Goal: Information Seeking & Learning: Learn about a topic

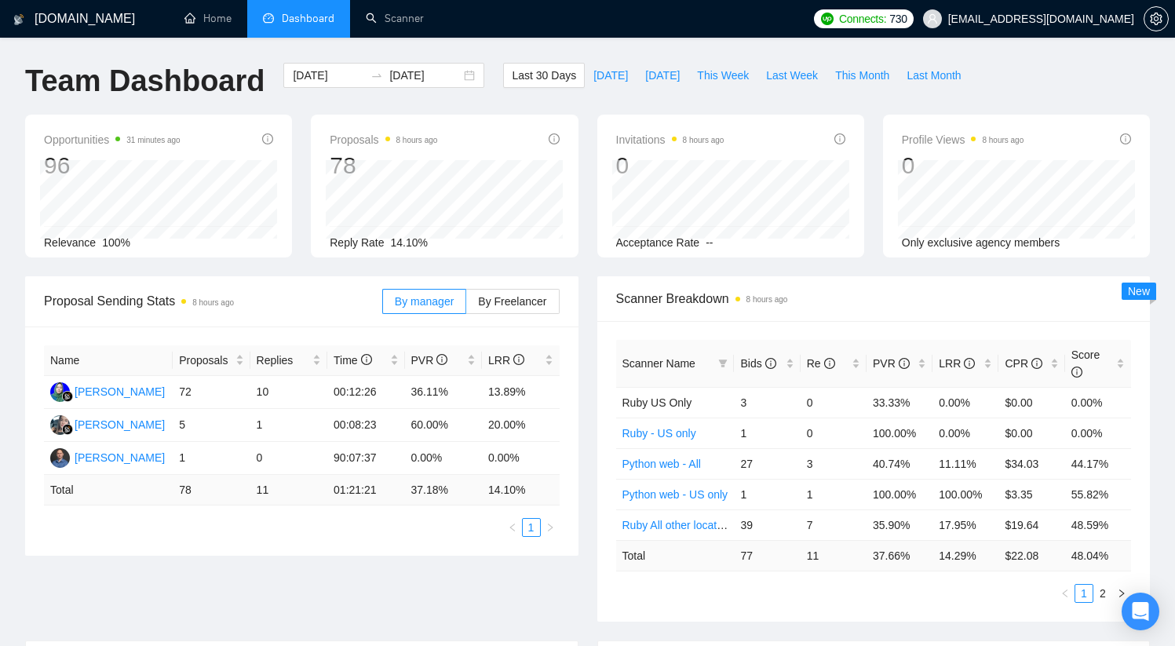
scroll to position [623, 0]
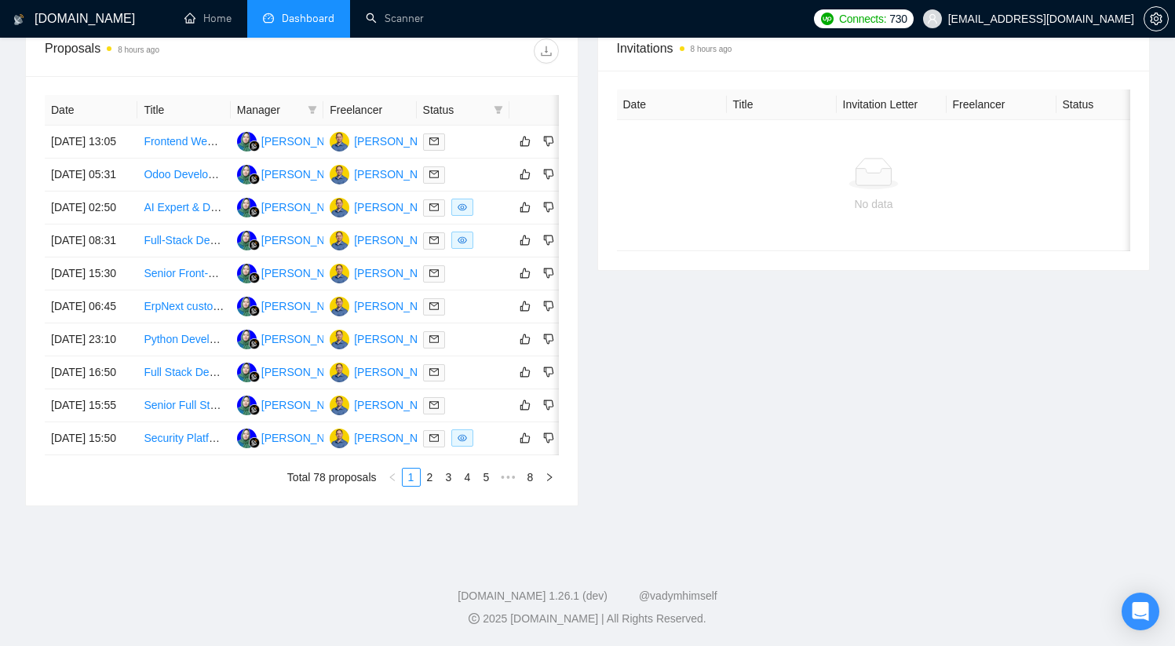
click at [312, 21] on span "Dashboard" at bounding box center [308, 18] width 53 height 13
click at [228, 20] on link "Home" at bounding box center [207, 18] width 47 height 13
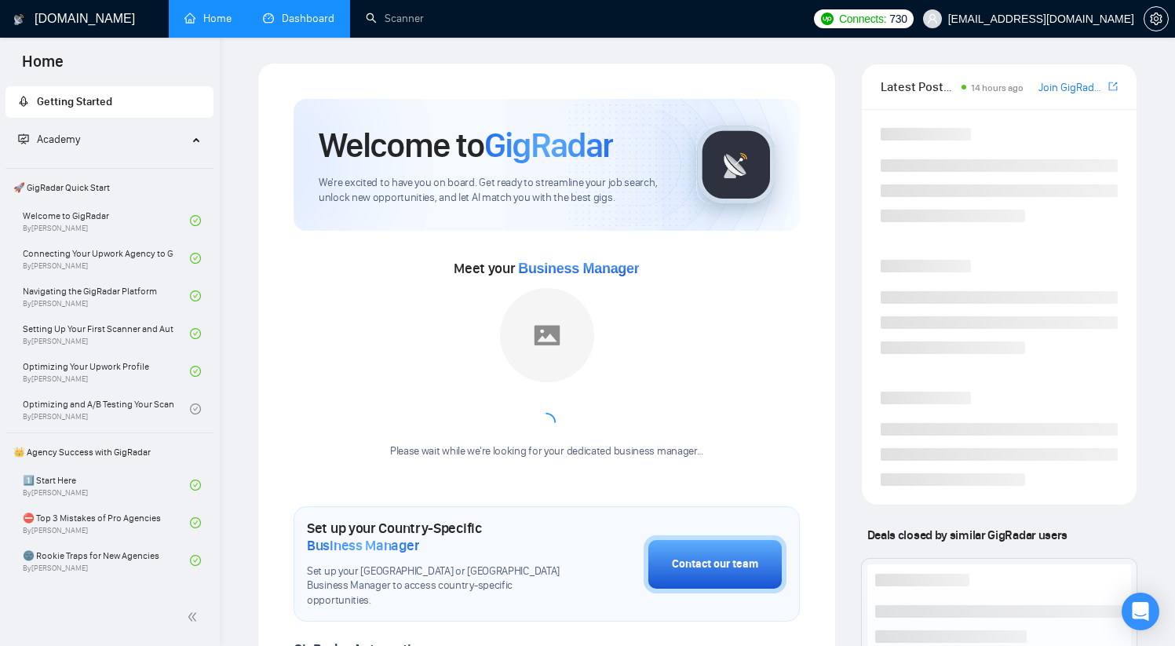
click at [294, 24] on link "Dashboard" at bounding box center [298, 18] width 71 height 13
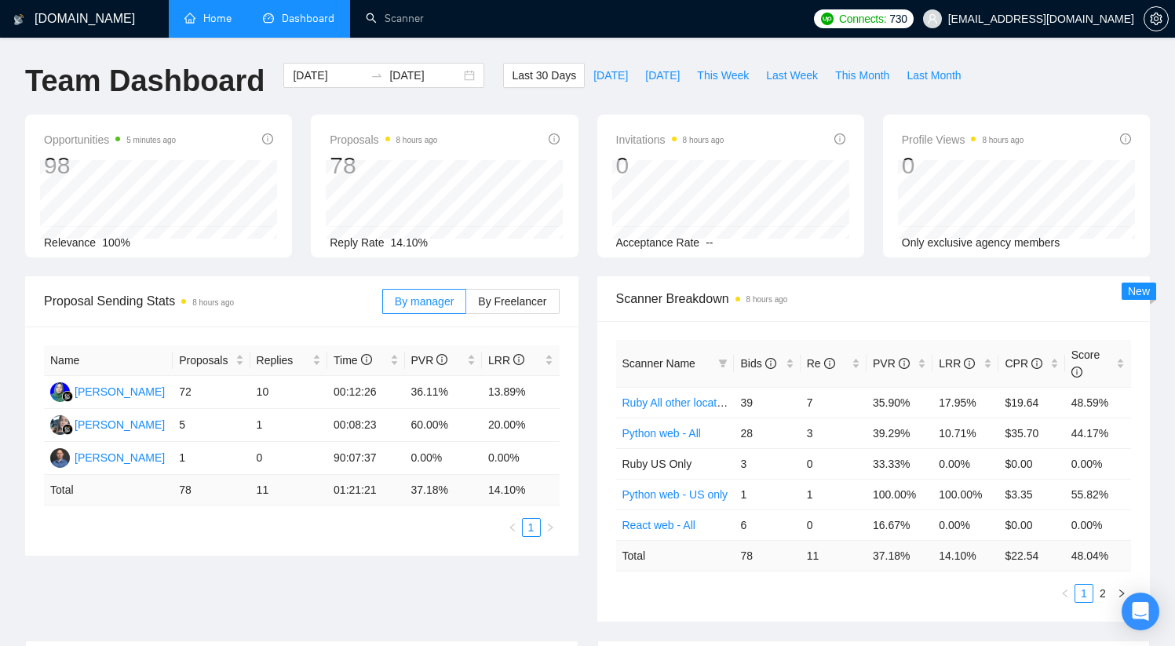
click at [77, 24] on h1 "[DOMAIN_NAME]" at bounding box center [85, 19] width 100 height 38
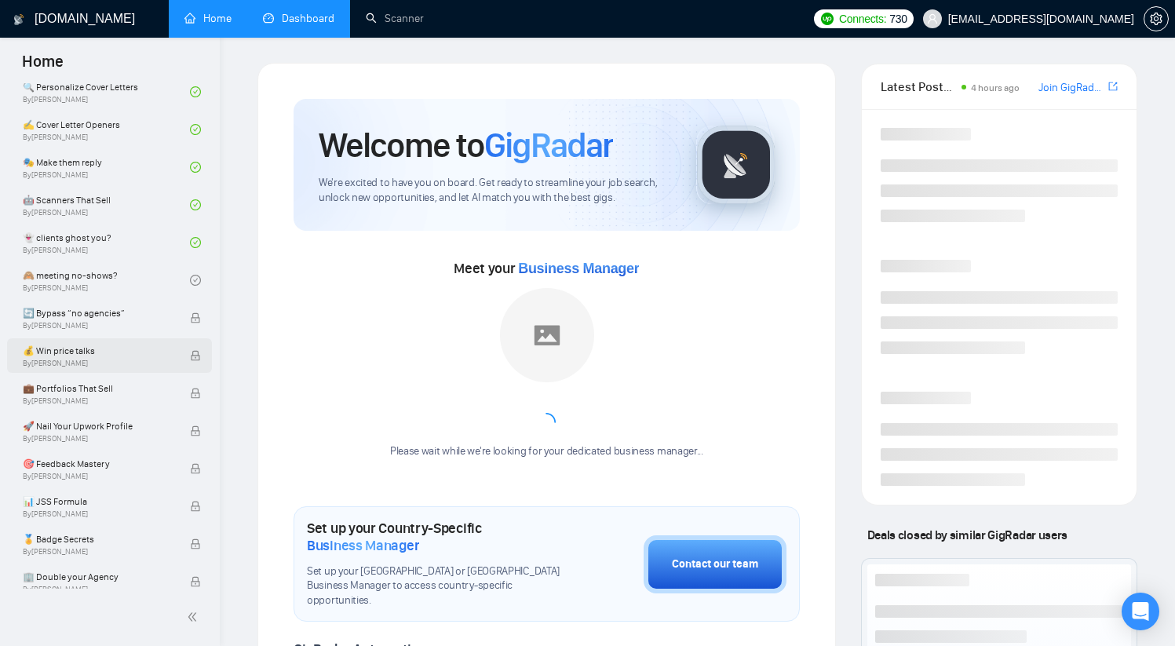
scroll to position [1082, 0]
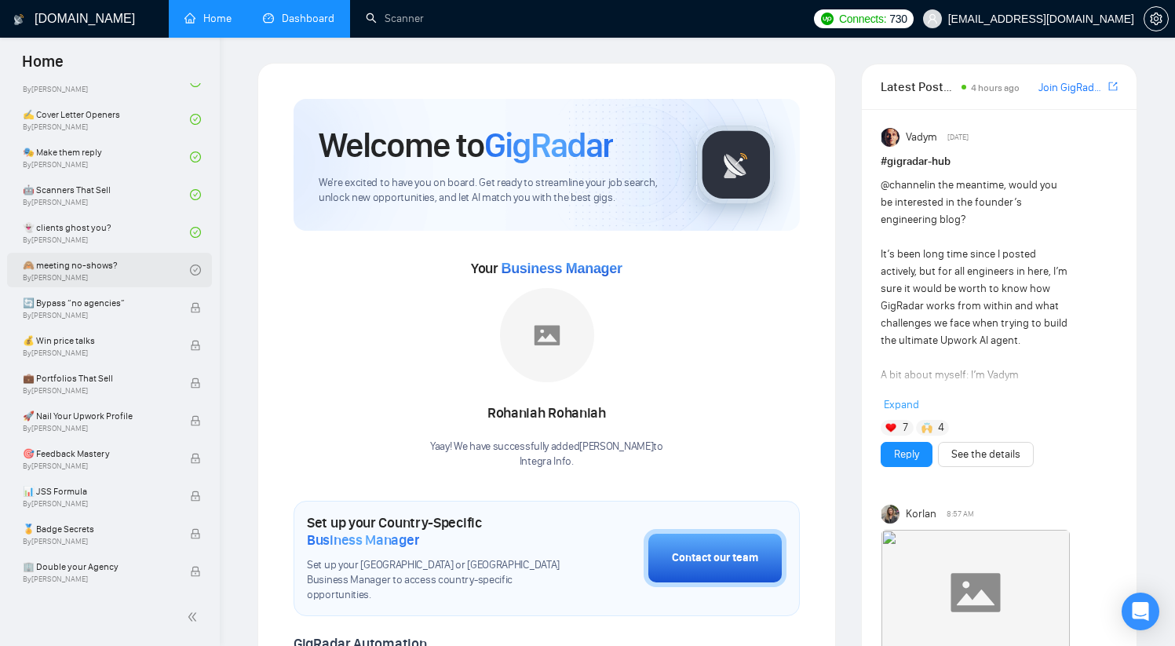
click at [78, 266] on link "🙈 meeting no-shows? By [PERSON_NAME]" at bounding box center [106, 270] width 167 height 35
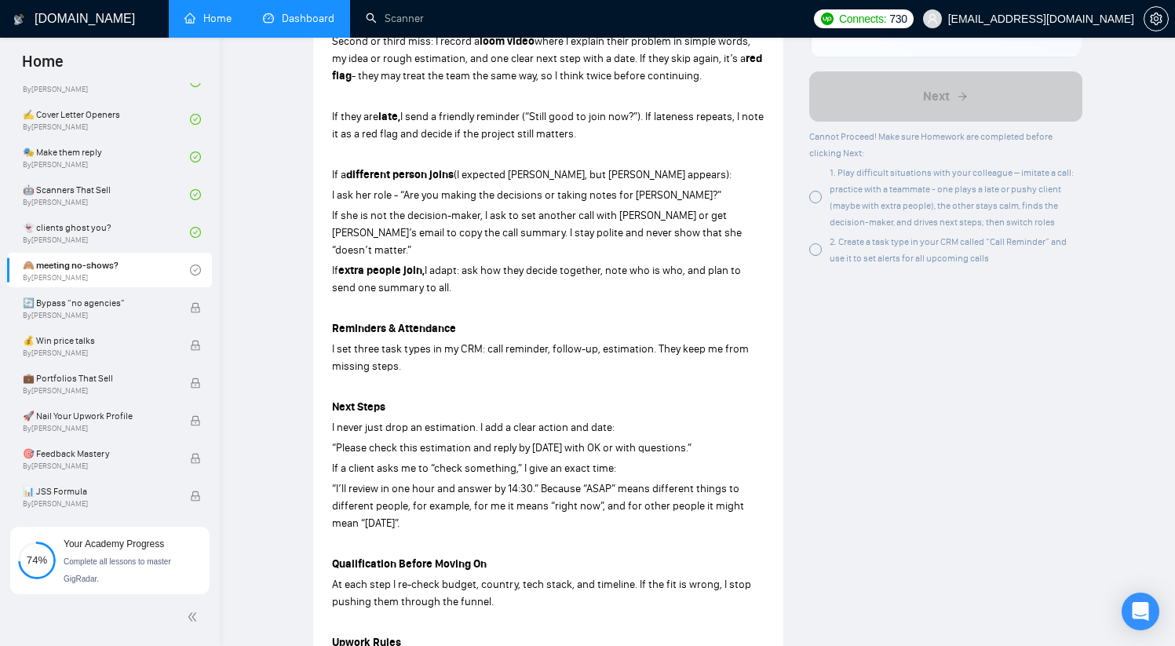
scroll to position [488, 0]
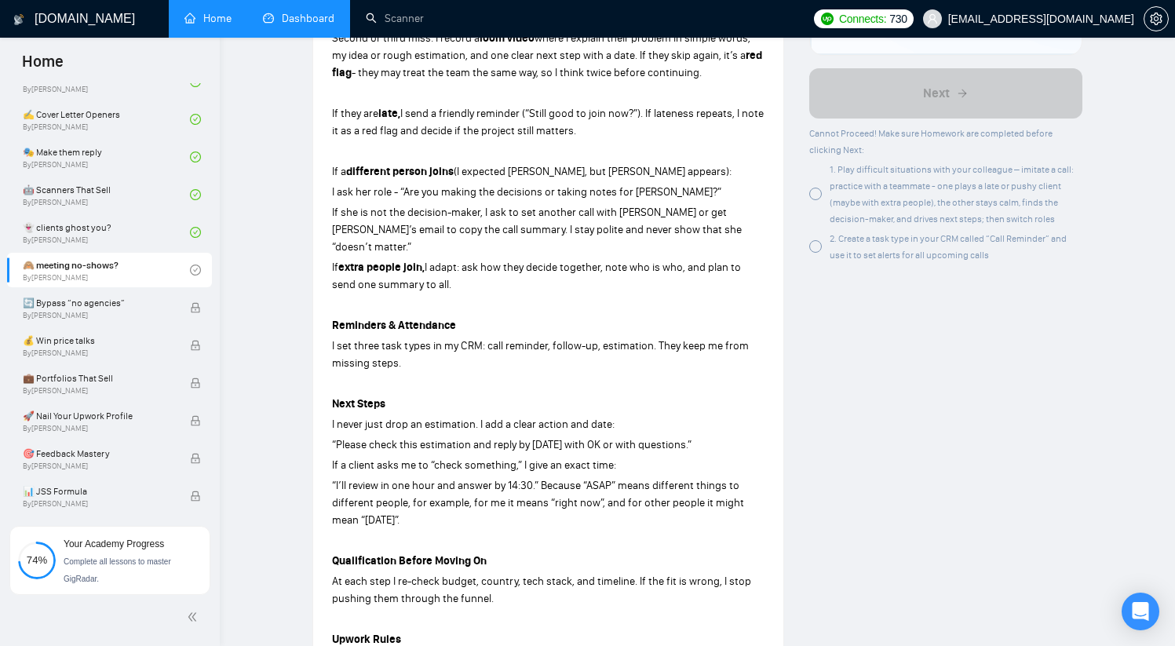
click at [818, 194] on div at bounding box center [815, 194] width 13 height 13
click at [821, 244] on div at bounding box center [815, 246] width 13 height 13
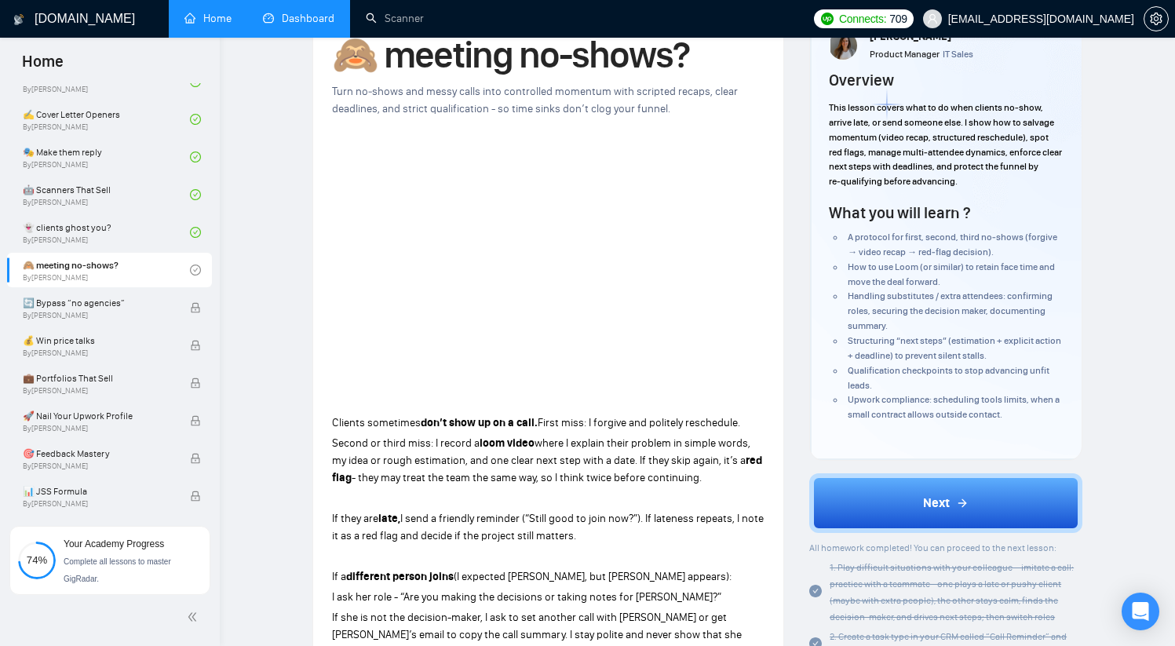
scroll to position [42, 0]
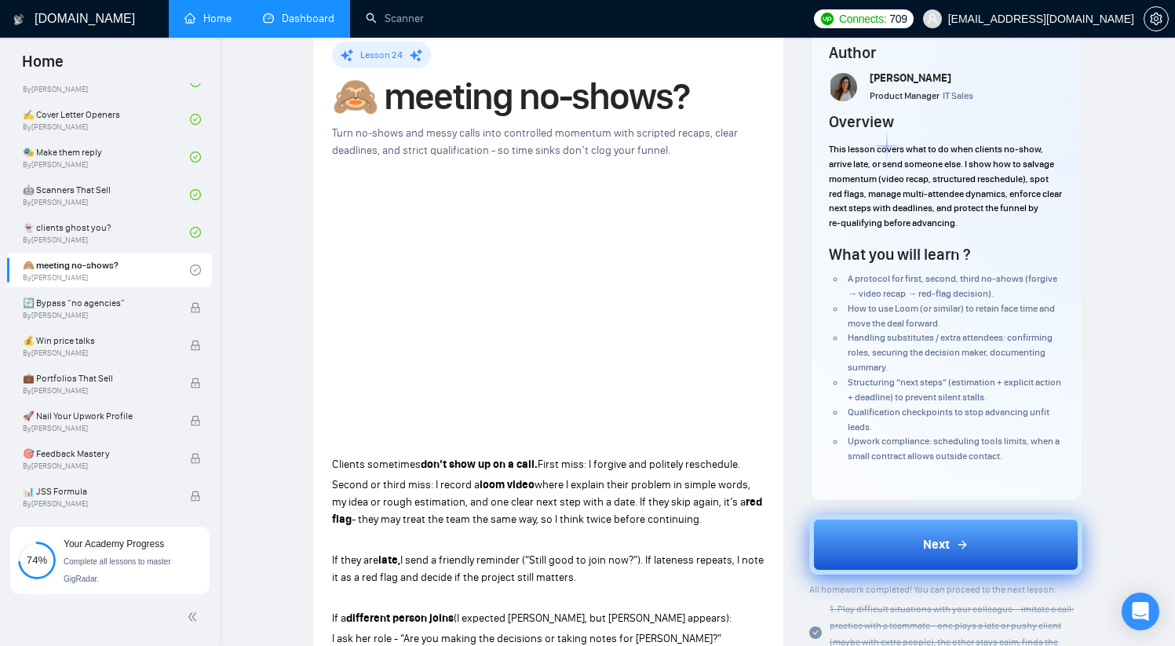
click at [932, 547] on span "Next" at bounding box center [936, 544] width 27 height 19
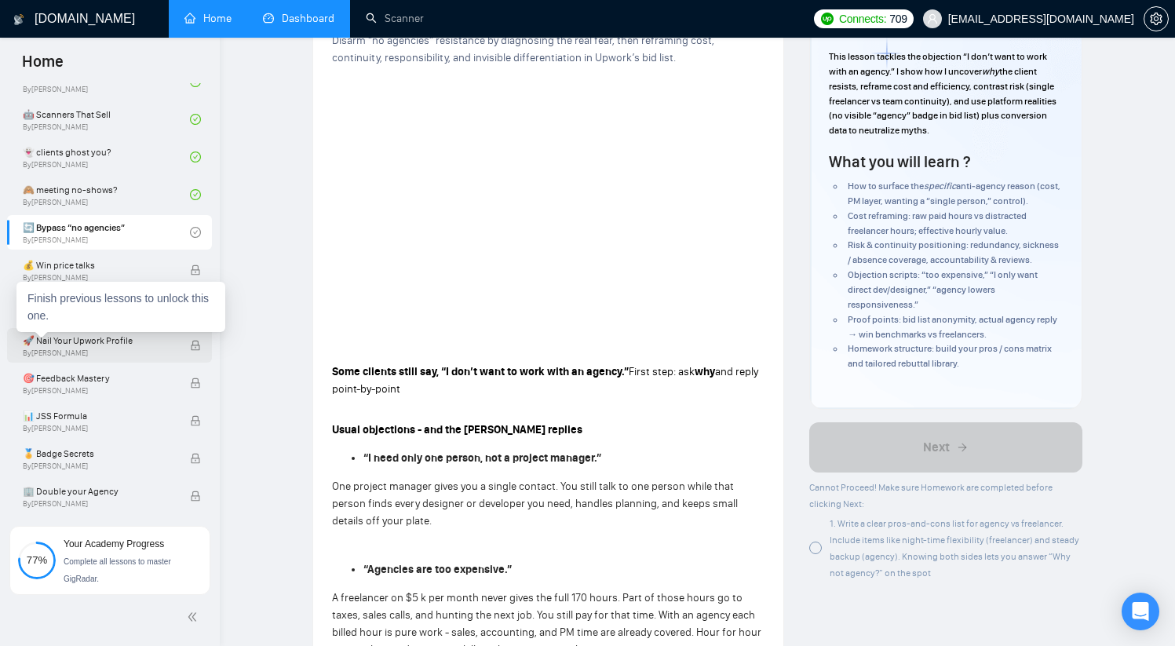
scroll to position [1160, 0]
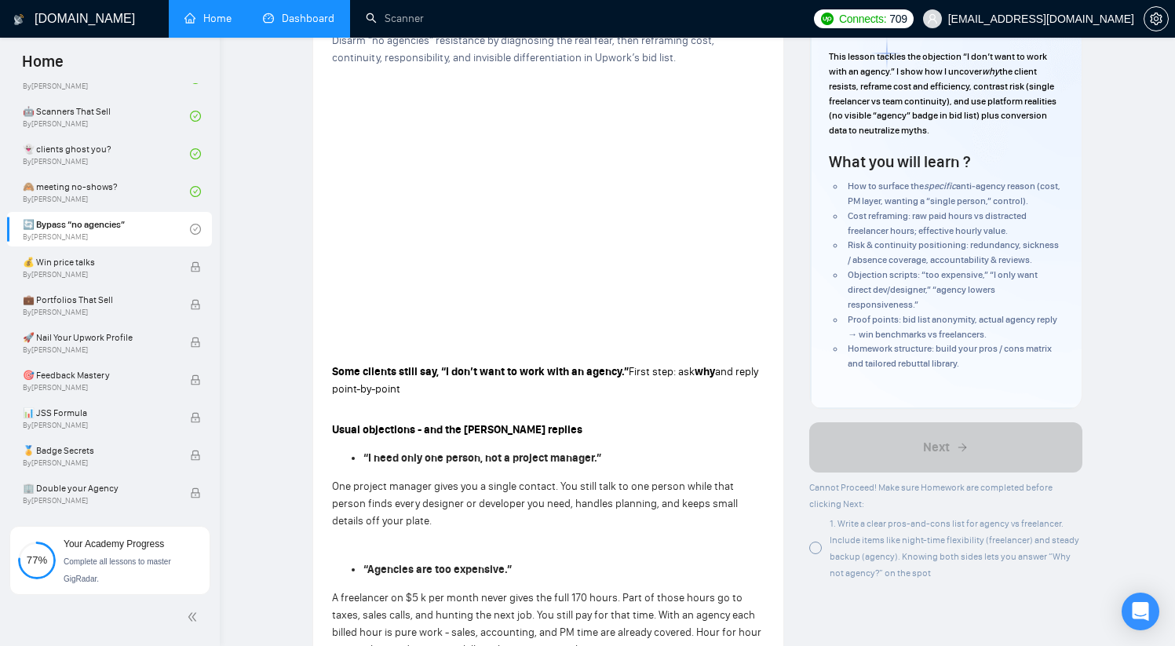
click at [819, 548] on div at bounding box center [815, 548] width 13 height 13
click at [819, 550] on div at bounding box center [815, 548] width 13 height 13
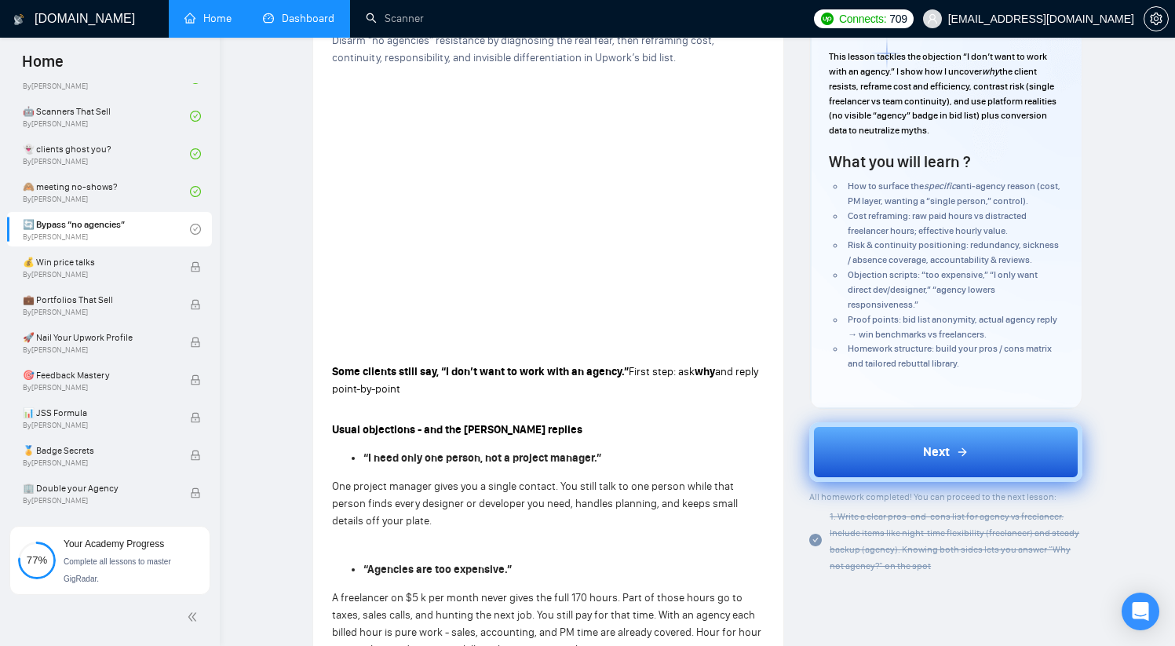
click at [937, 448] on span "Next" at bounding box center [936, 452] width 27 height 19
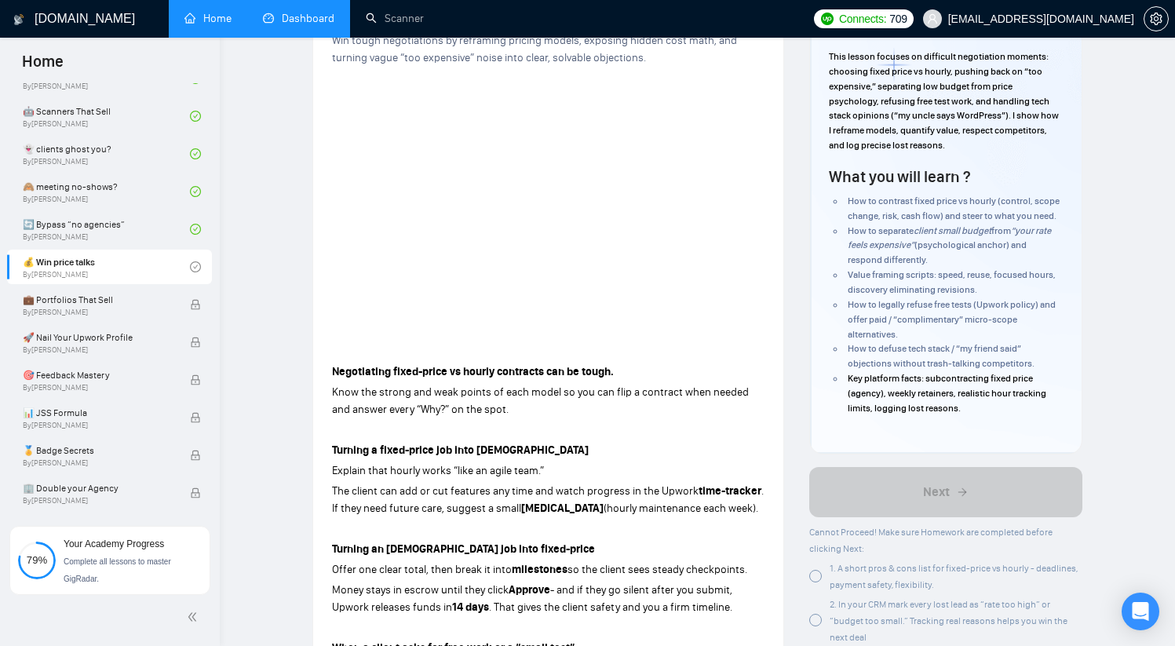
drag, startPoint x: 820, startPoint y: 575, endPoint x: 812, endPoint y: 556, distance: 20.7
click at [820, 575] on div at bounding box center [815, 576] width 13 height 13
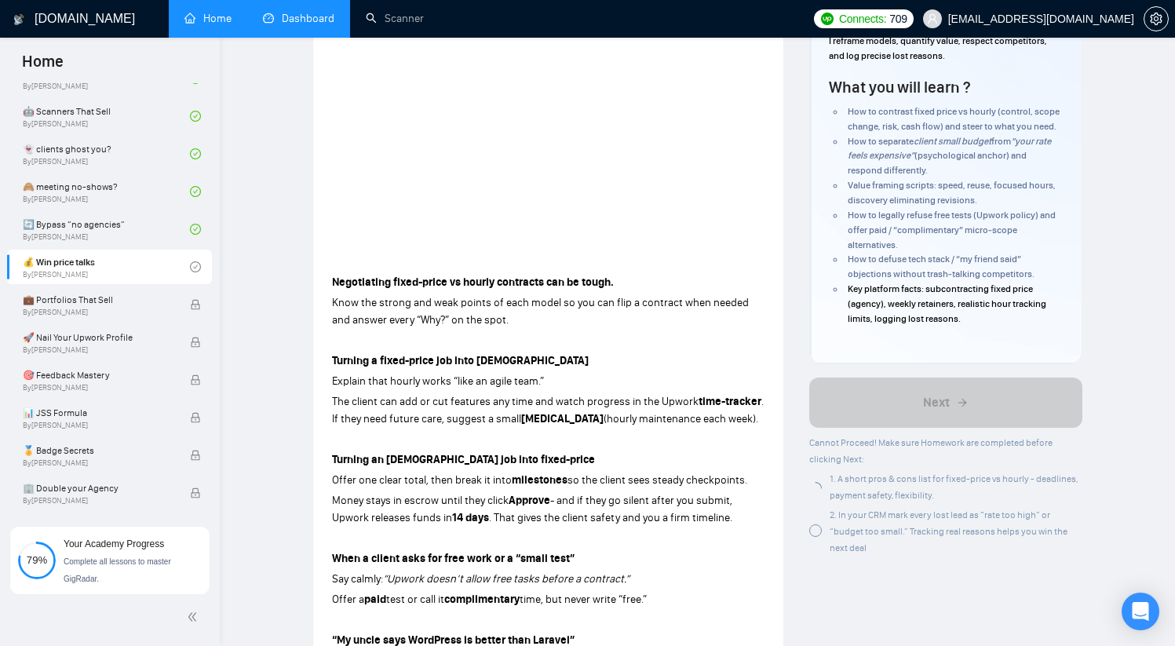
scroll to position [440, 0]
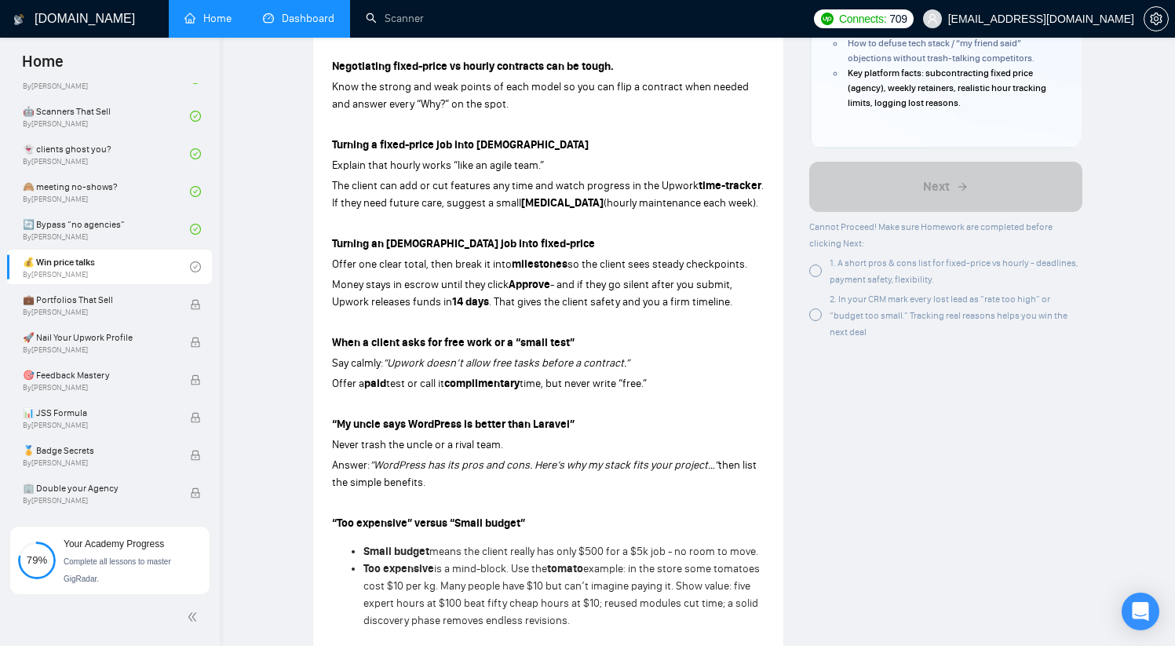
click at [820, 316] on div at bounding box center [815, 315] width 13 height 13
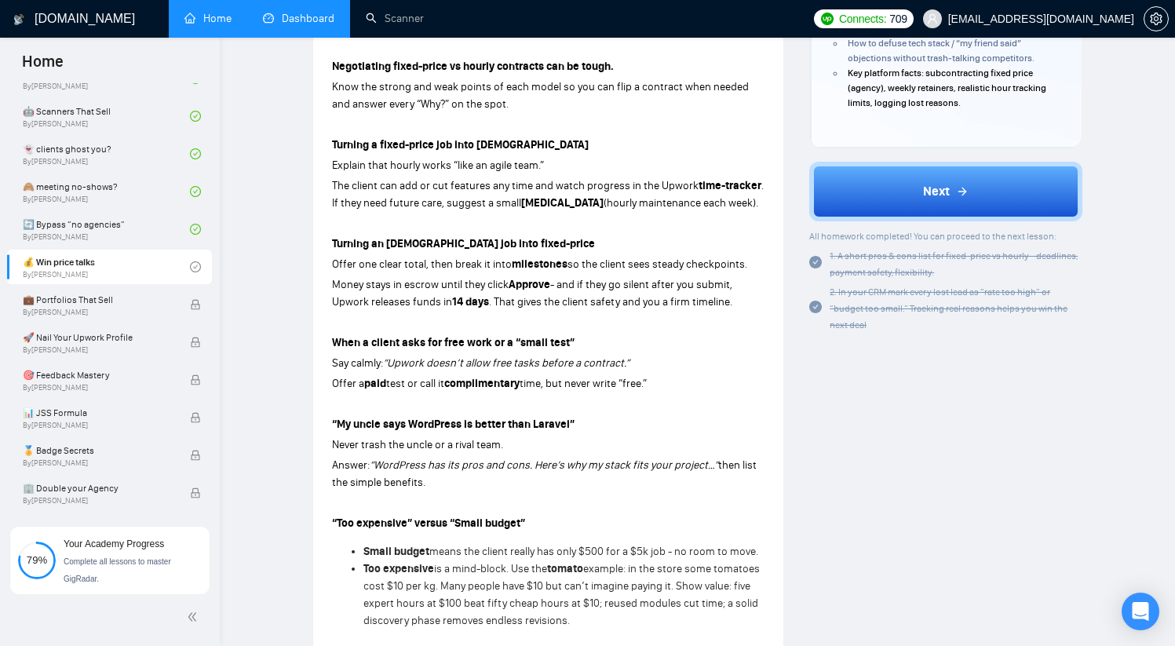
drag, startPoint x: 920, startPoint y: 182, endPoint x: 871, endPoint y: 214, distance: 58.4
click at [919, 182] on button "Next" at bounding box center [945, 192] width 273 height 60
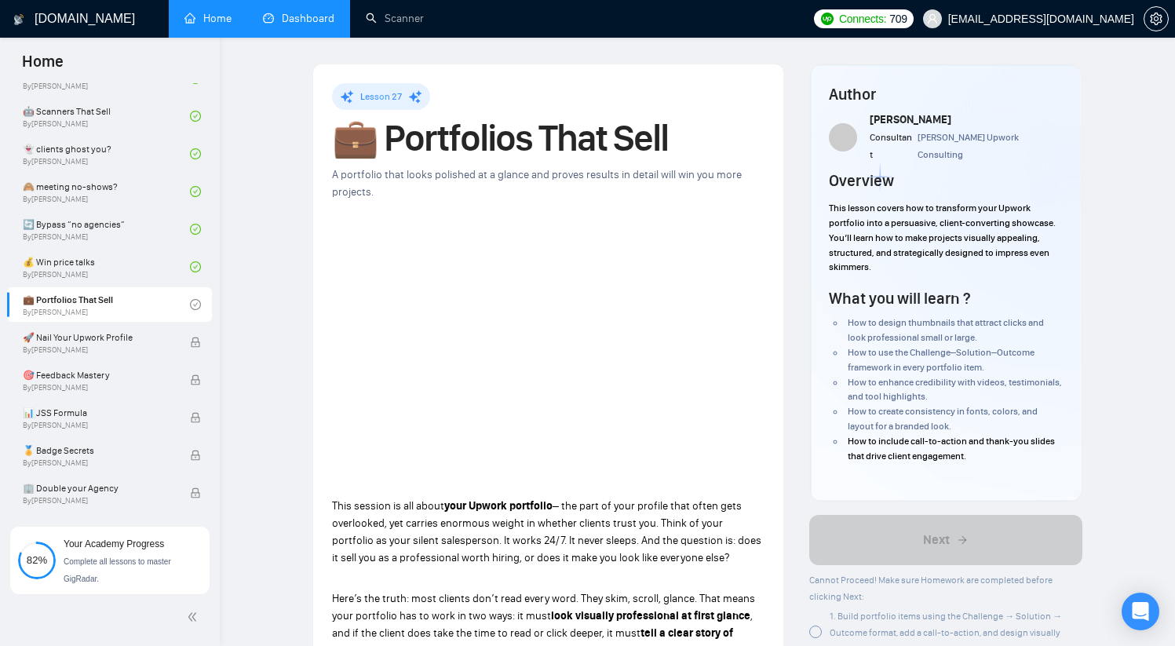
click at [661, 521] on span "– the part of your profile that often gets overlooked, yet carries enormous wei…" at bounding box center [546, 531] width 429 height 65
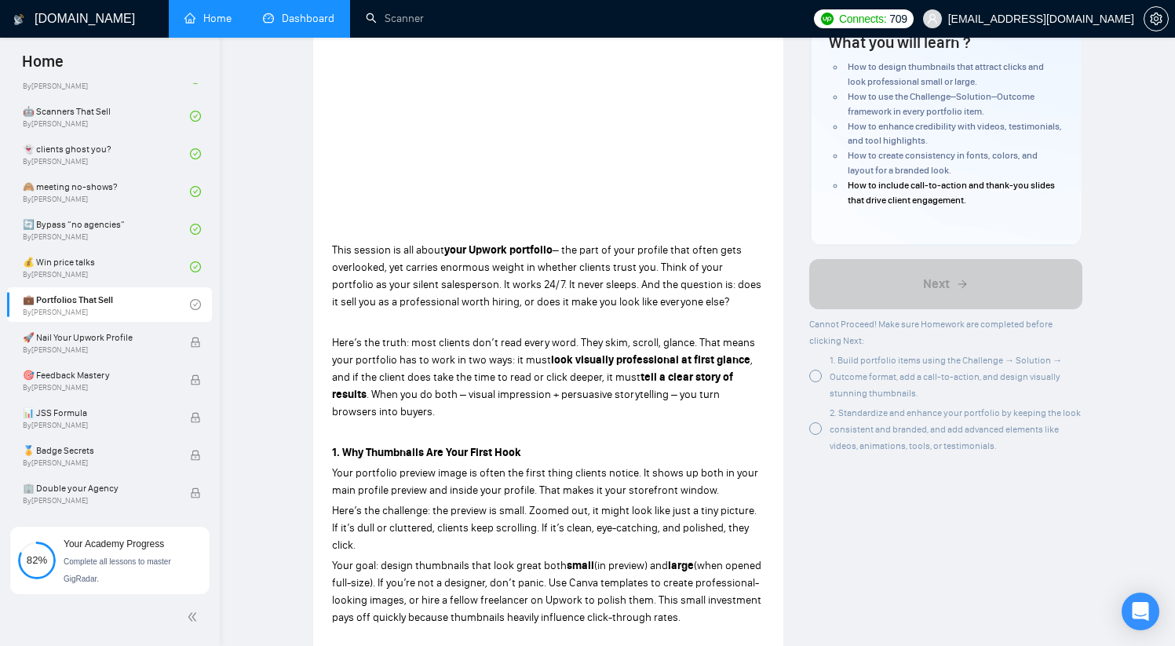
scroll to position [309, 0]
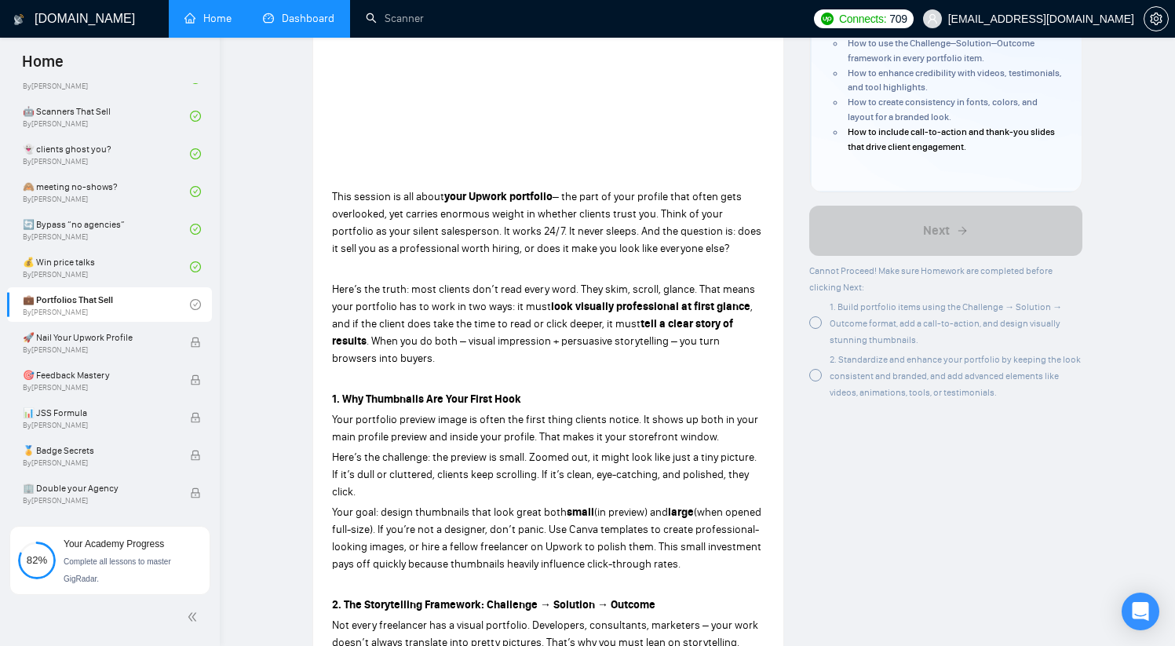
click at [882, 311] on span "1. Build portfolio items using the Challenge → Solution → Outcome format, add a…" at bounding box center [946, 323] width 232 height 44
click at [864, 365] on div "2. Standardize and enhance your portfolio by keeping the look consistent and br…" at bounding box center [956, 375] width 253 height 49
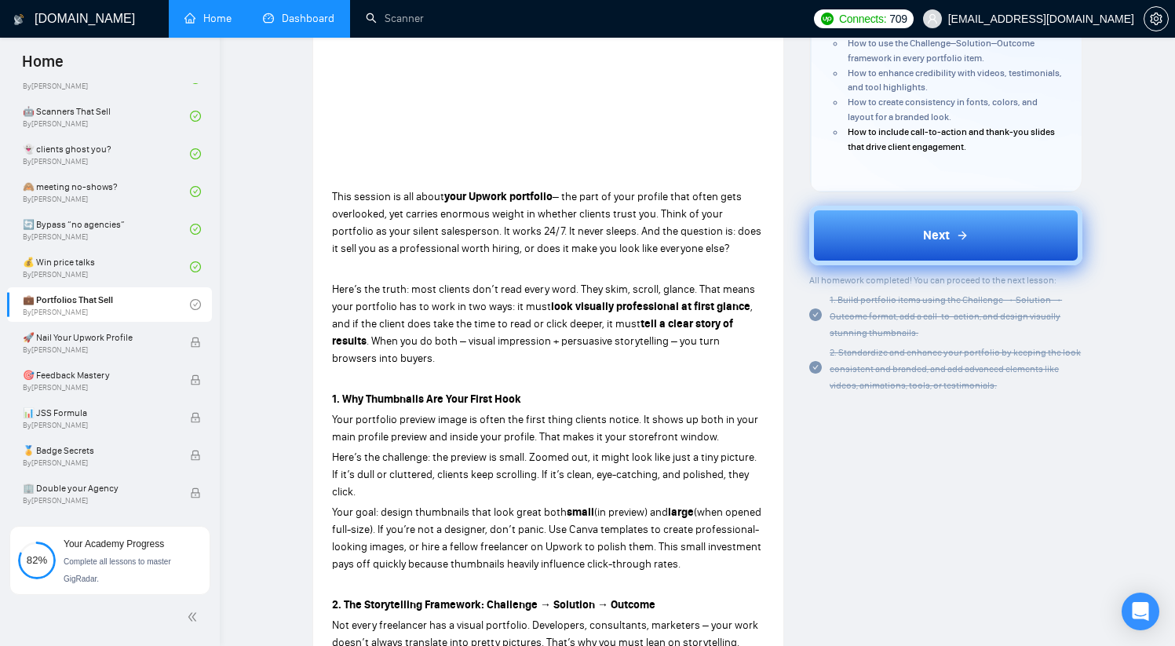
click at [972, 217] on button "Next" at bounding box center [945, 236] width 273 height 60
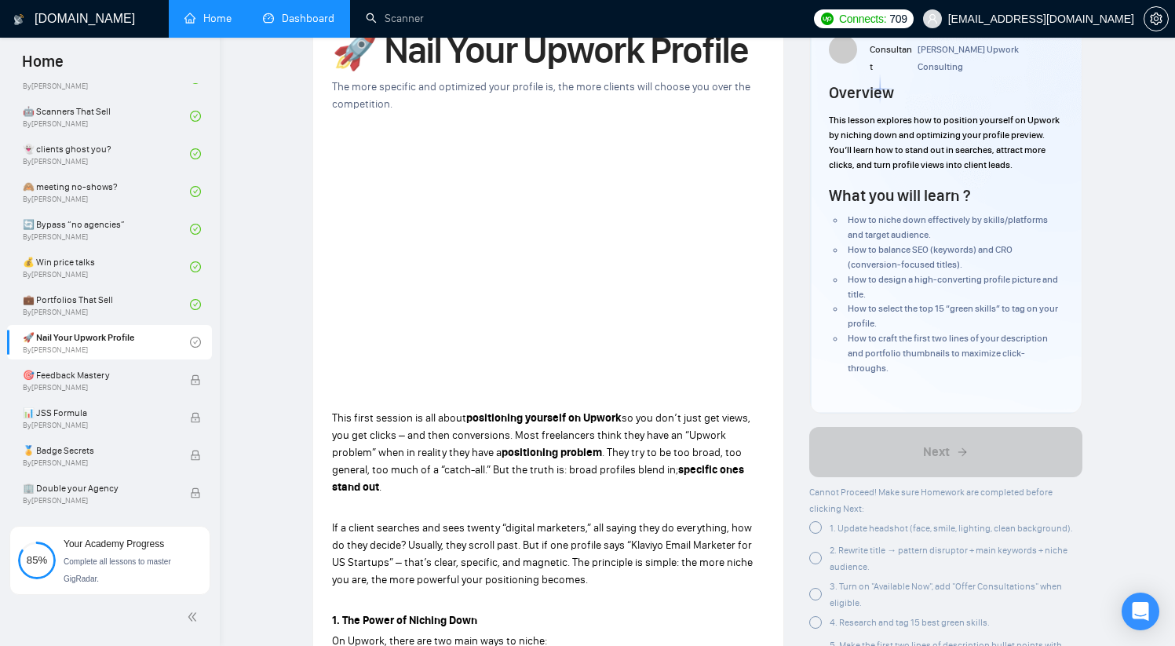
scroll to position [92, 0]
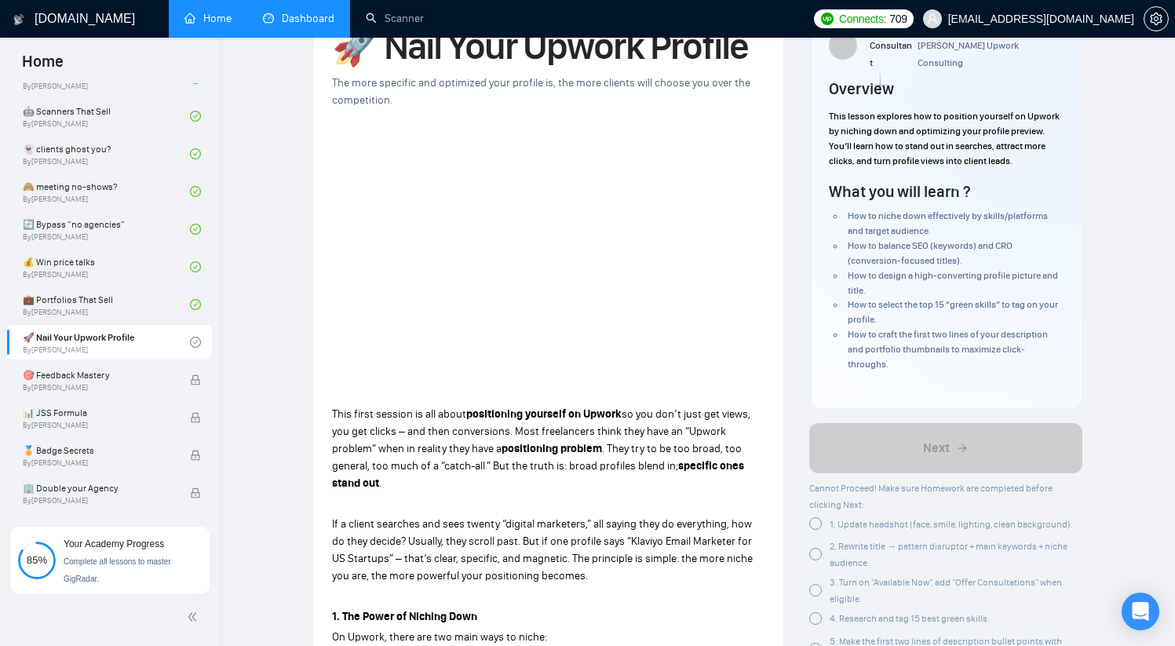
click at [815, 517] on div at bounding box center [815, 523] width 13 height 13
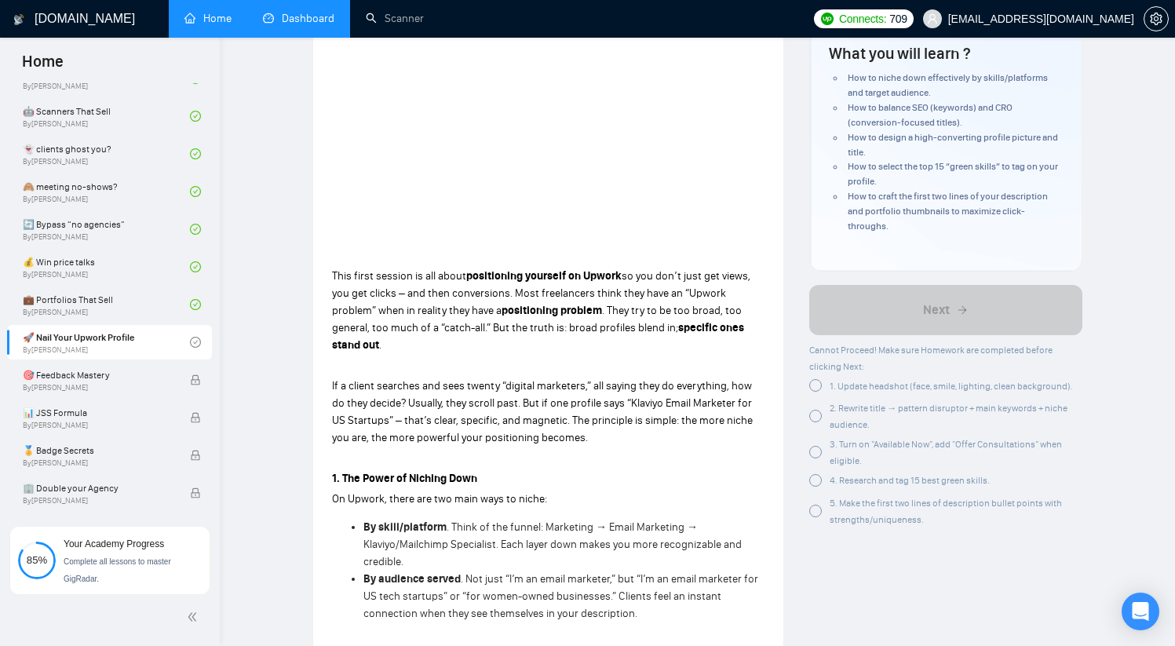
drag, startPoint x: 819, startPoint y: 400, endPoint x: 824, endPoint y: 407, distance: 9.0
click at [820, 410] on div at bounding box center [815, 416] width 13 height 13
click at [815, 446] on div at bounding box center [815, 452] width 13 height 13
click at [817, 474] on div at bounding box center [815, 480] width 13 height 13
click at [817, 499] on div at bounding box center [815, 505] width 13 height 13
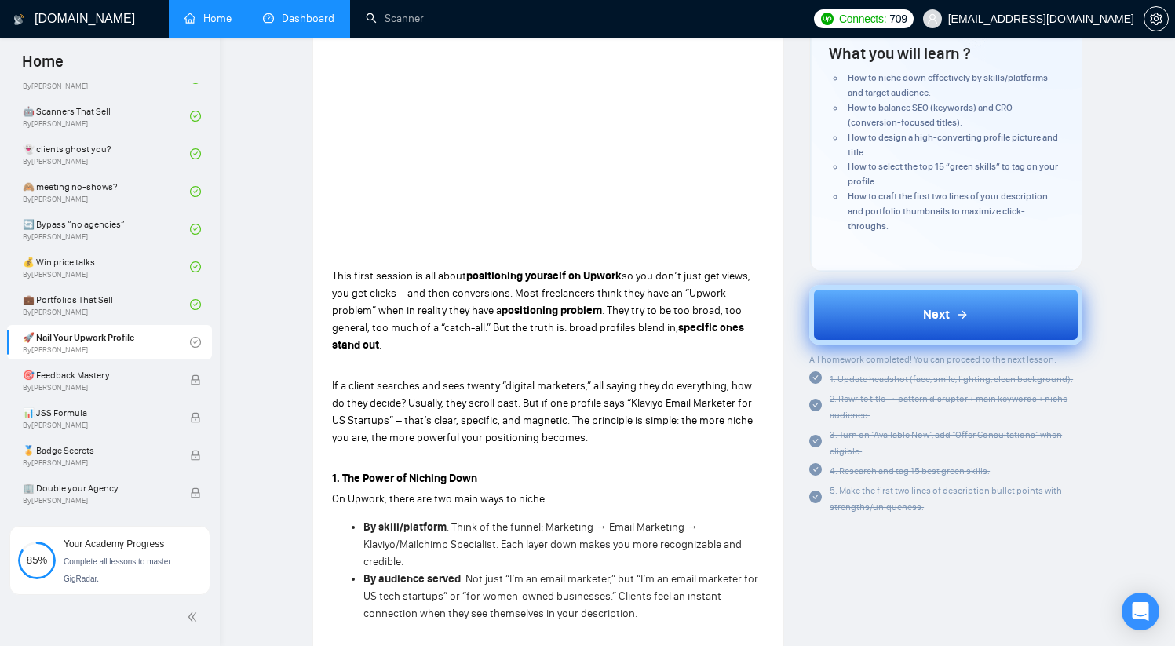
click at [917, 305] on button "Next" at bounding box center [945, 315] width 273 height 60
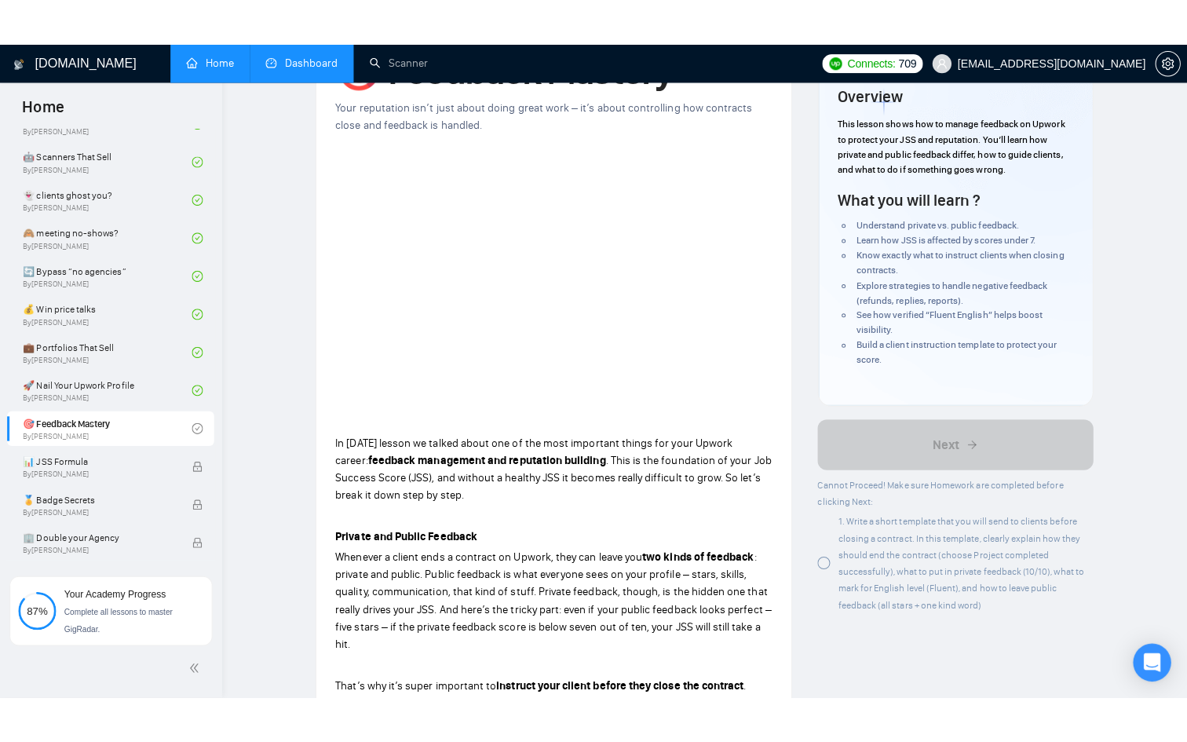
scroll to position [119, 0]
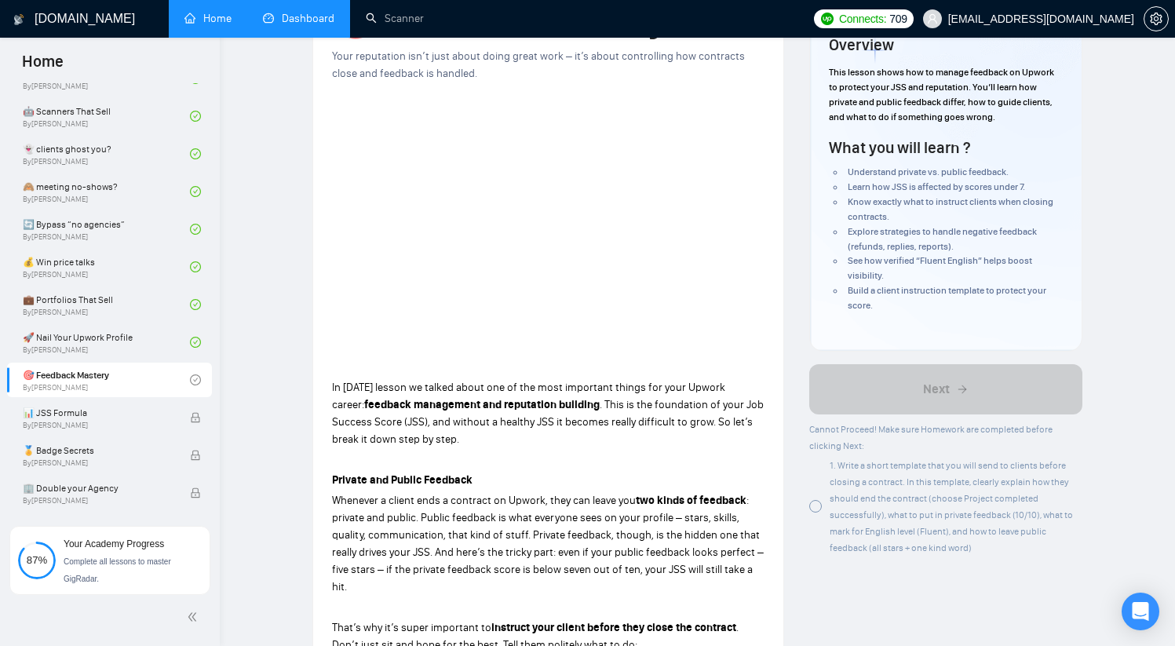
click at [818, 507] on div at bounding box center [815, 506] width 13 height 13
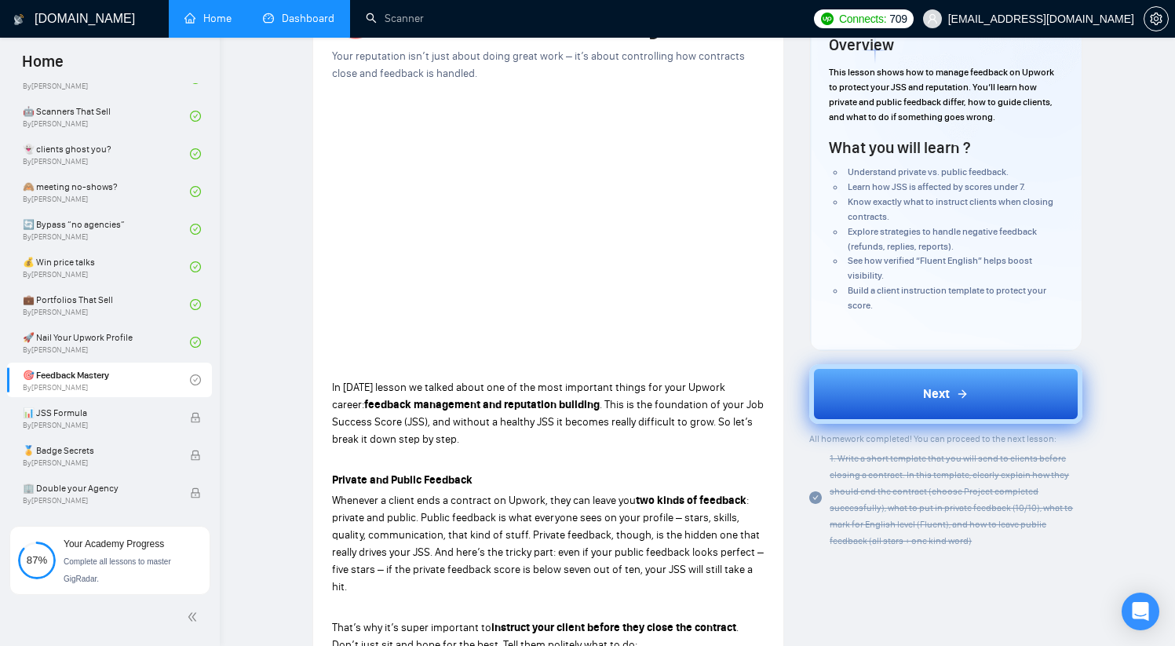
click at [947, 403] on span "Next" at bounding box center [936, 394] width 27 height 19
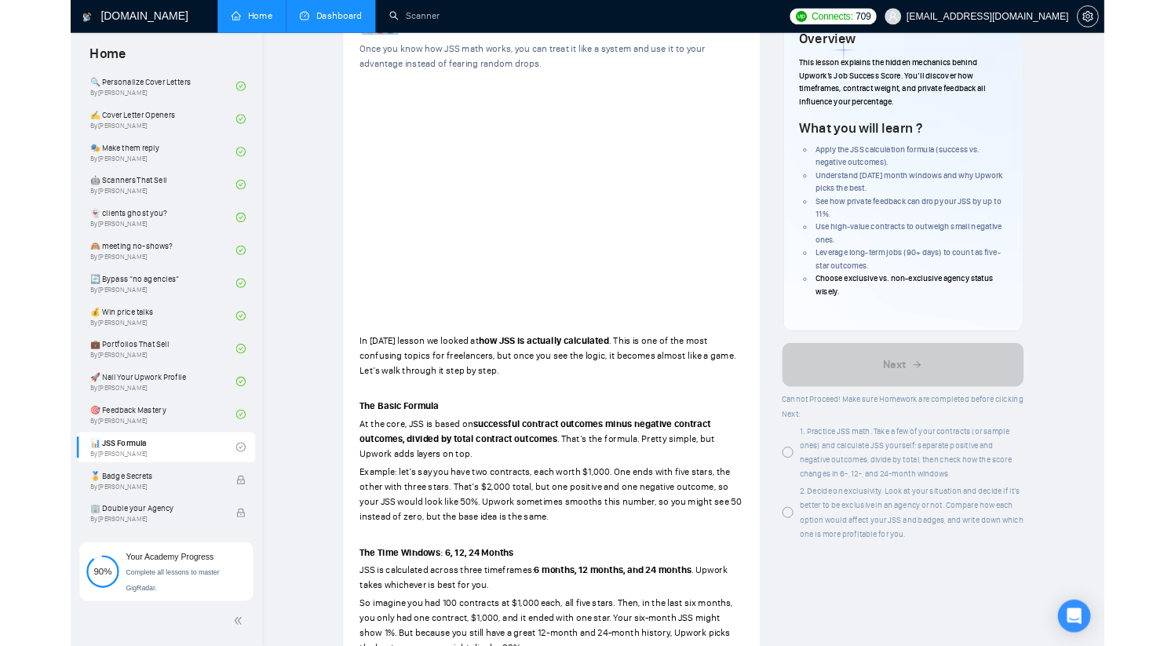
scroll to position [1160, 0]
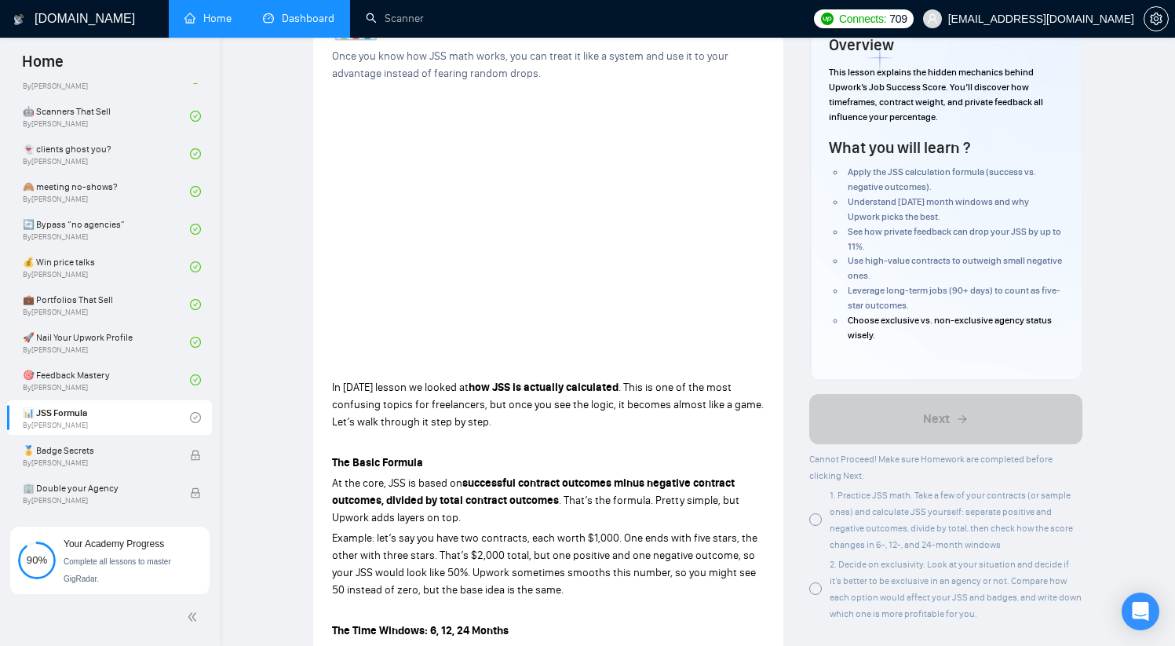
click at [817, 517] on div at bounding box center [815, 519] width 13 height 13
click at [817, 593] on div at bounding box center [815, 589] width 13 height 13
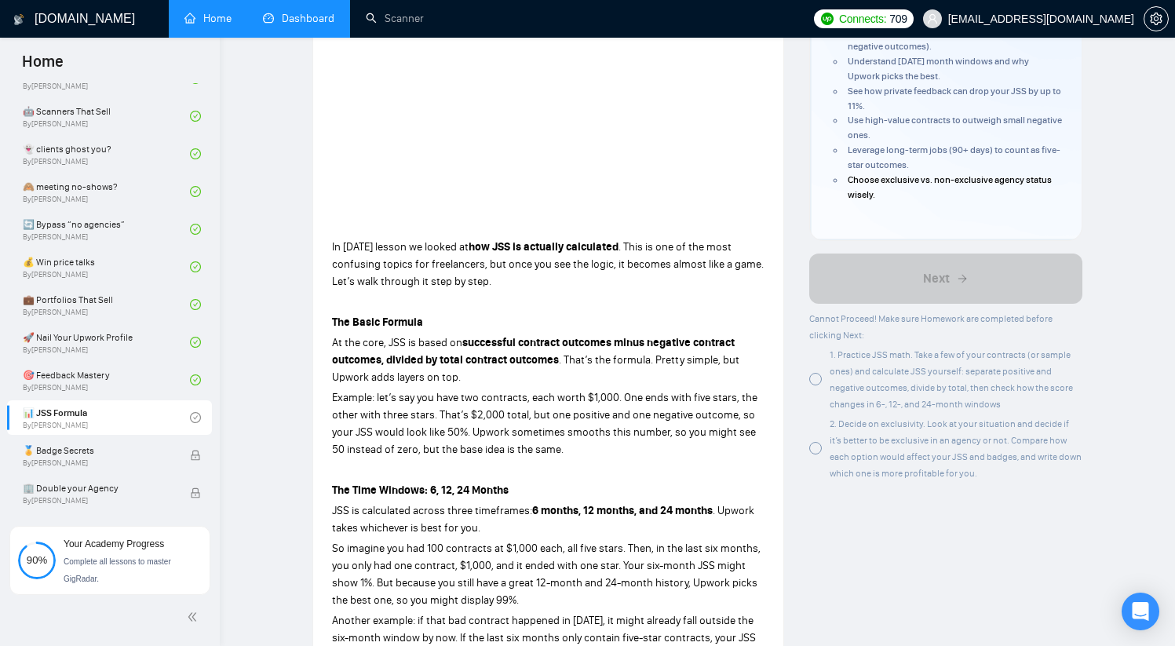
scroll to position [260, 0]
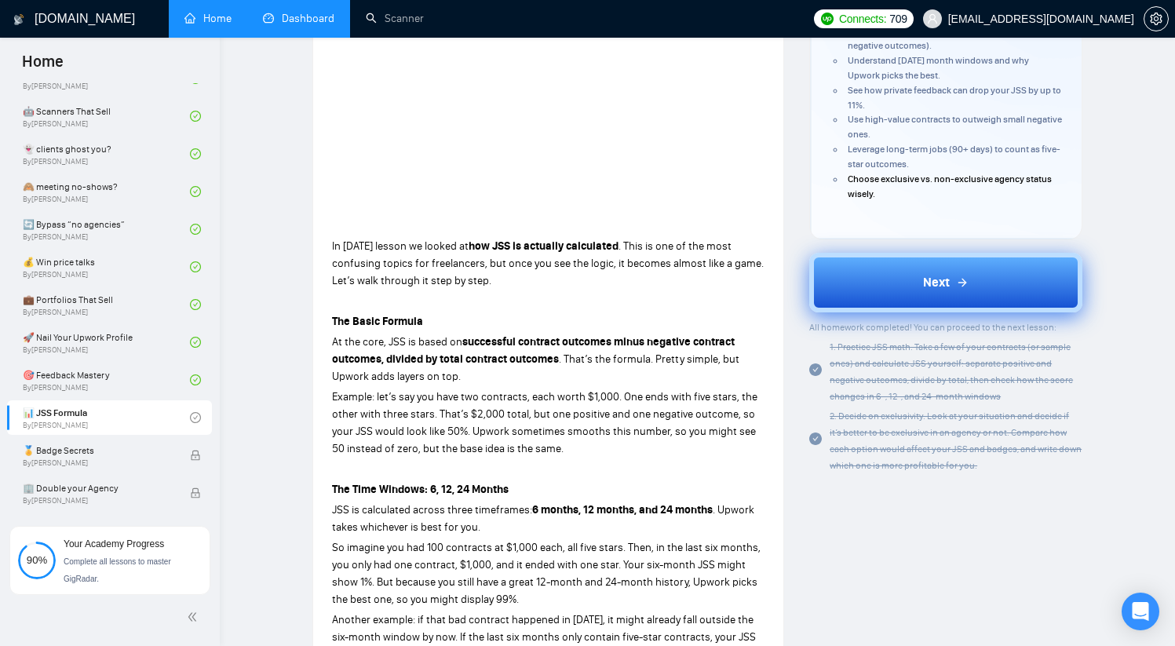
click at [817, 449] on div "2. Decide on exclusivity. Look at your situation and decide if it’s better to b…" at bounding box center [945, 440] width 273 height 66
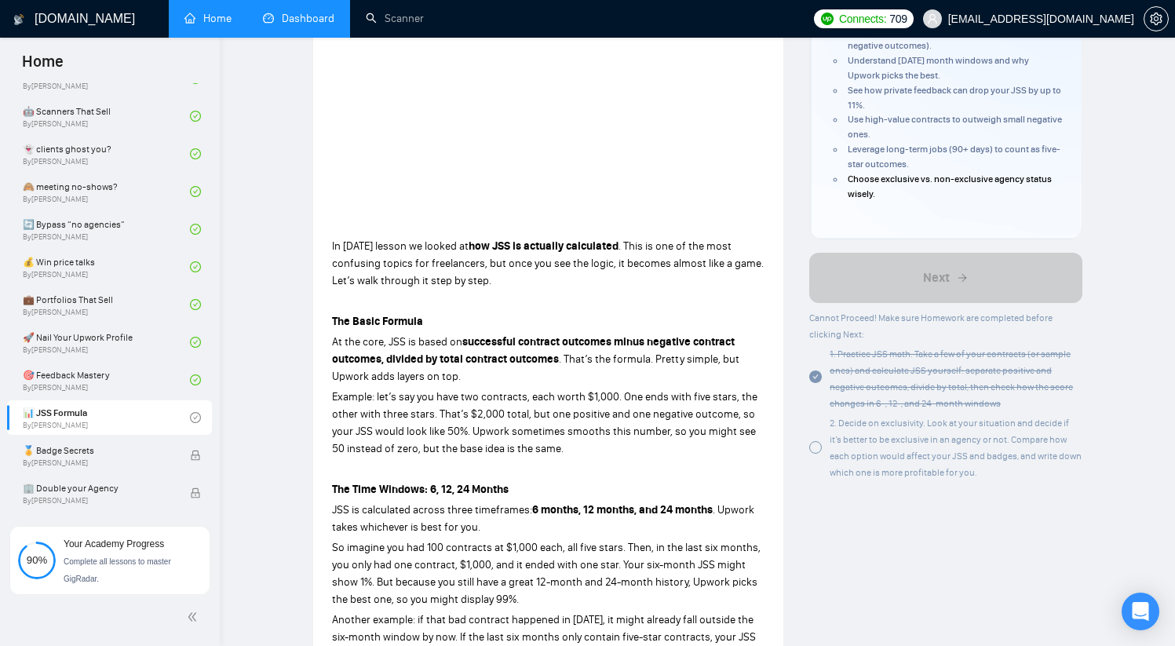
click at [816, 450] on div at bounding box center [815, 447] width 13 height 13
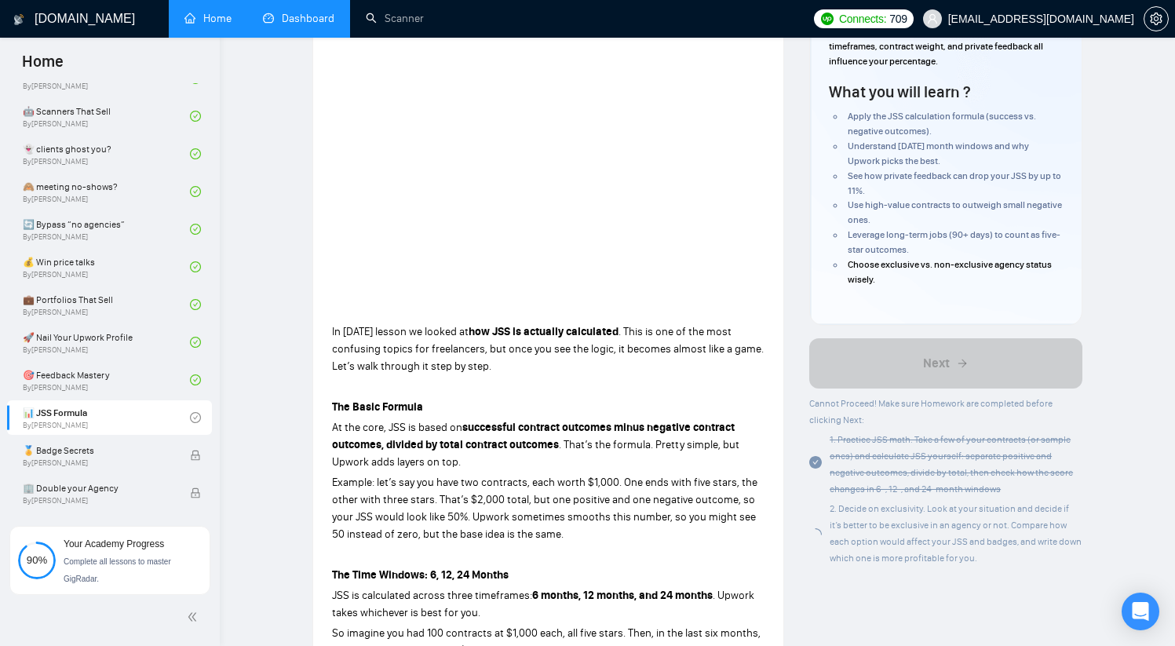
scroll to position [148, 0]
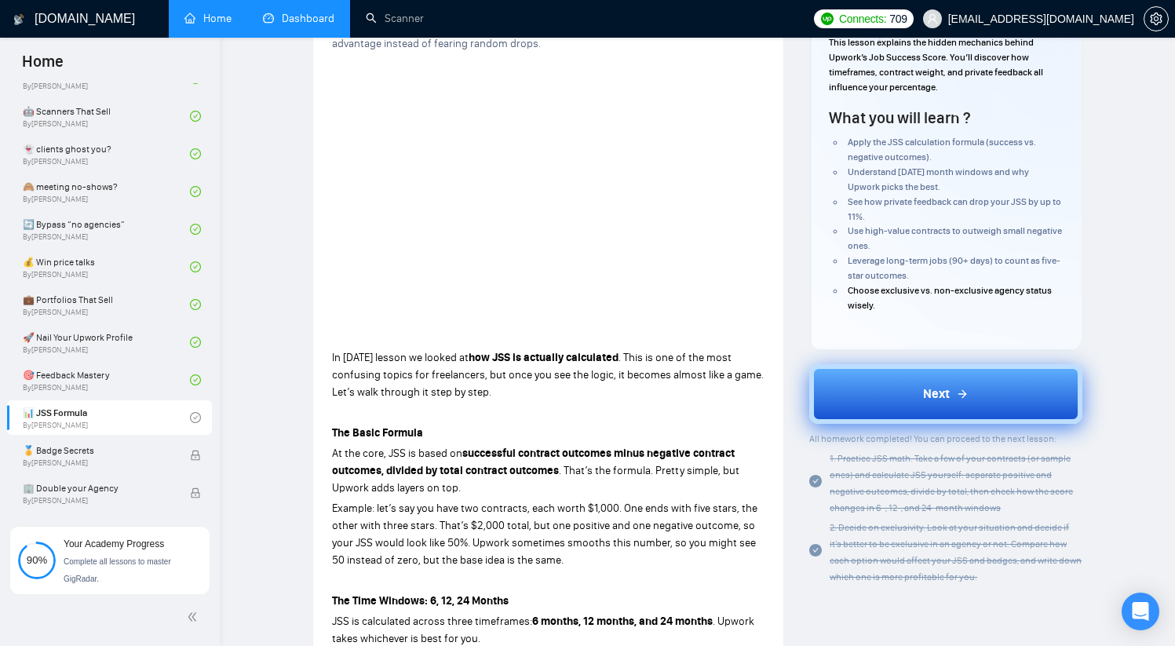
click at [930, 389] on span "Next" at bounding box center [936, 394] width 27 height 19
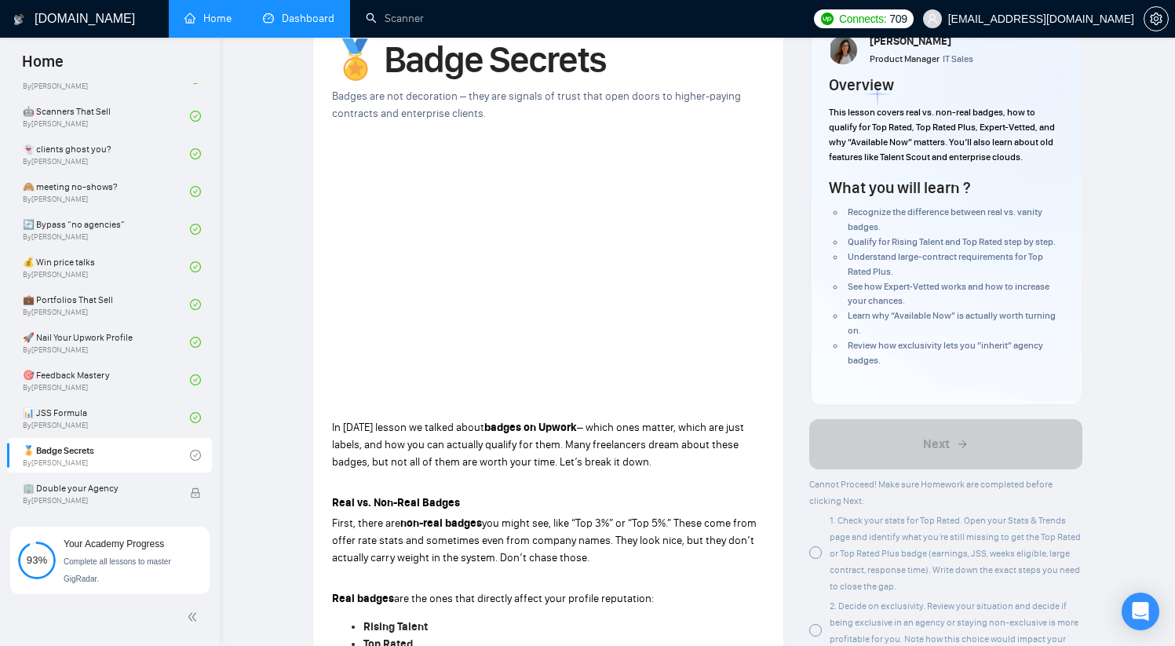
scroll to position [316, 0]
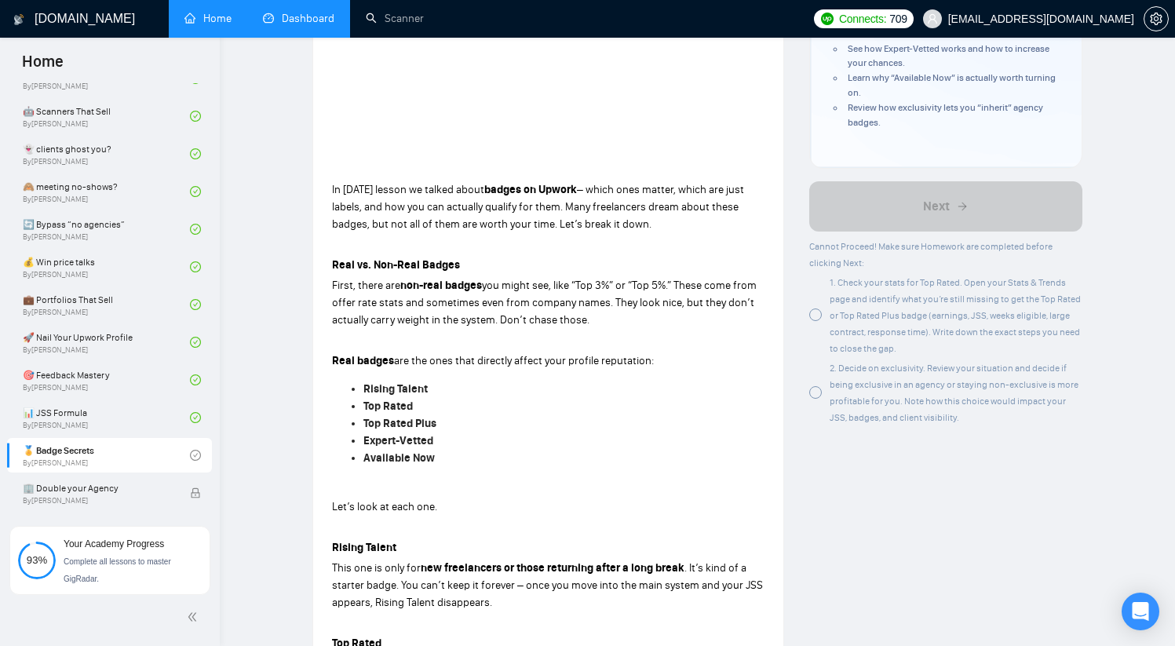
click at [818, 318] on div at bounding box center [815, 315] width 13 height 13
click at [817, 391] on div at bounding box center [815, 392] width 13 height 13
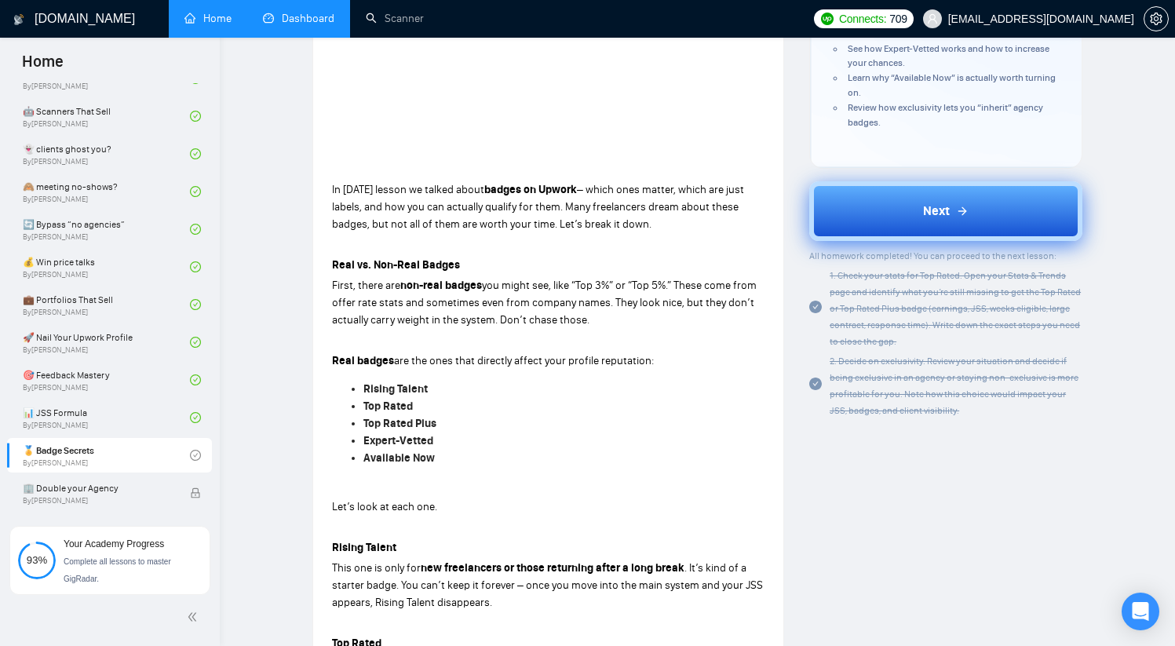
click at [952, 213] on div "Next" at bounding box center [946, 211] width 46 height 19
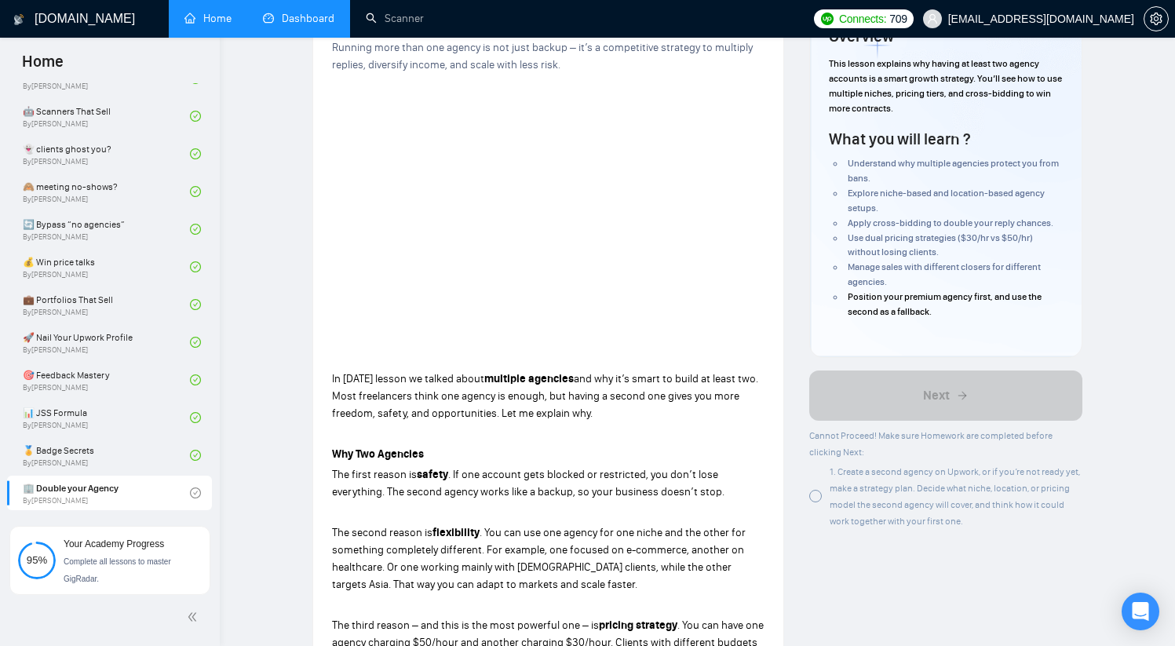
scroll to position [130, 0]
click at [817, 493] on div at bounding box center [815, 494] width 13 height 13
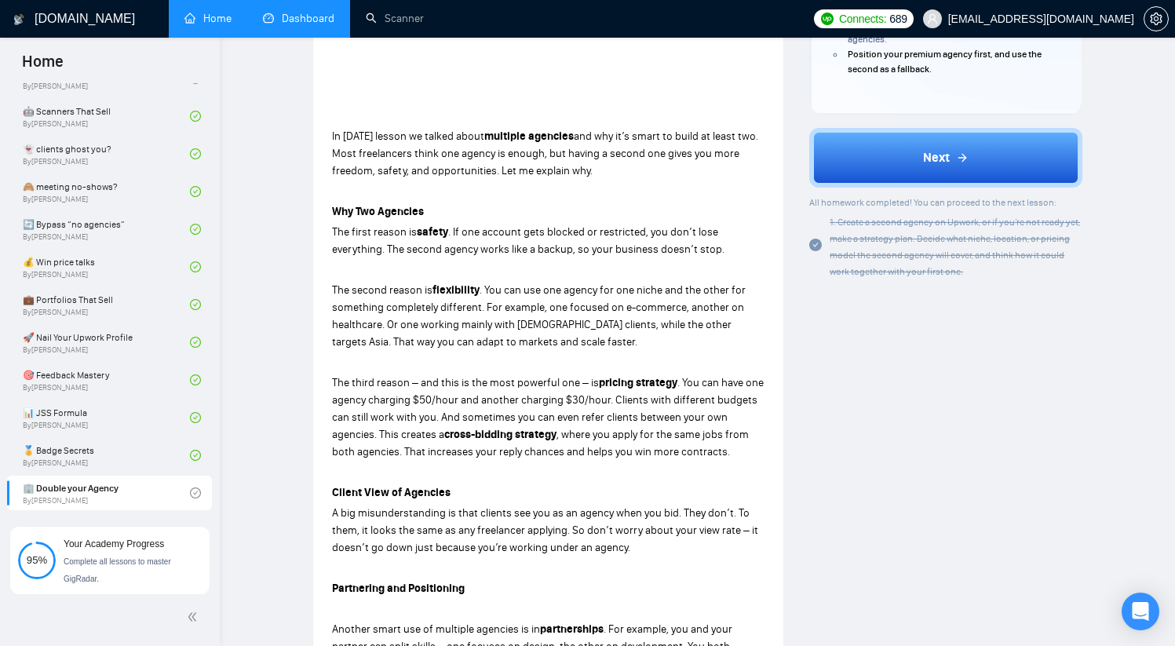
scroll to position [0, 0]
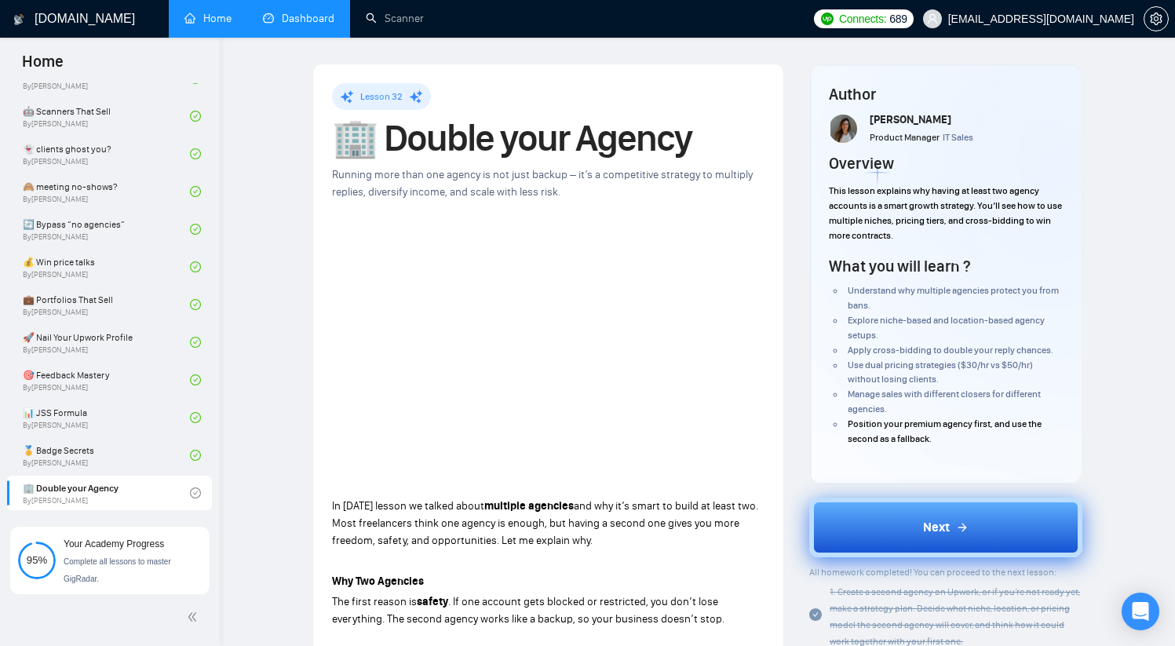
click at [942, 532] on span "Next" at bounding box center [936, 527] width 27 height 19
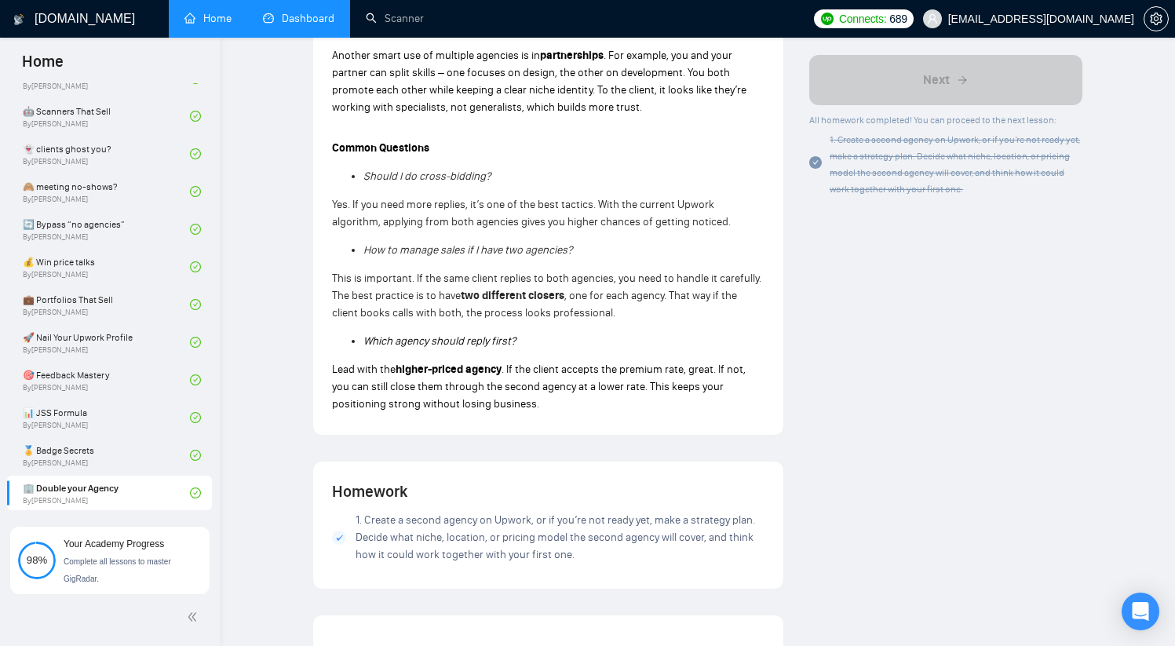
scroll to position [915, 0]
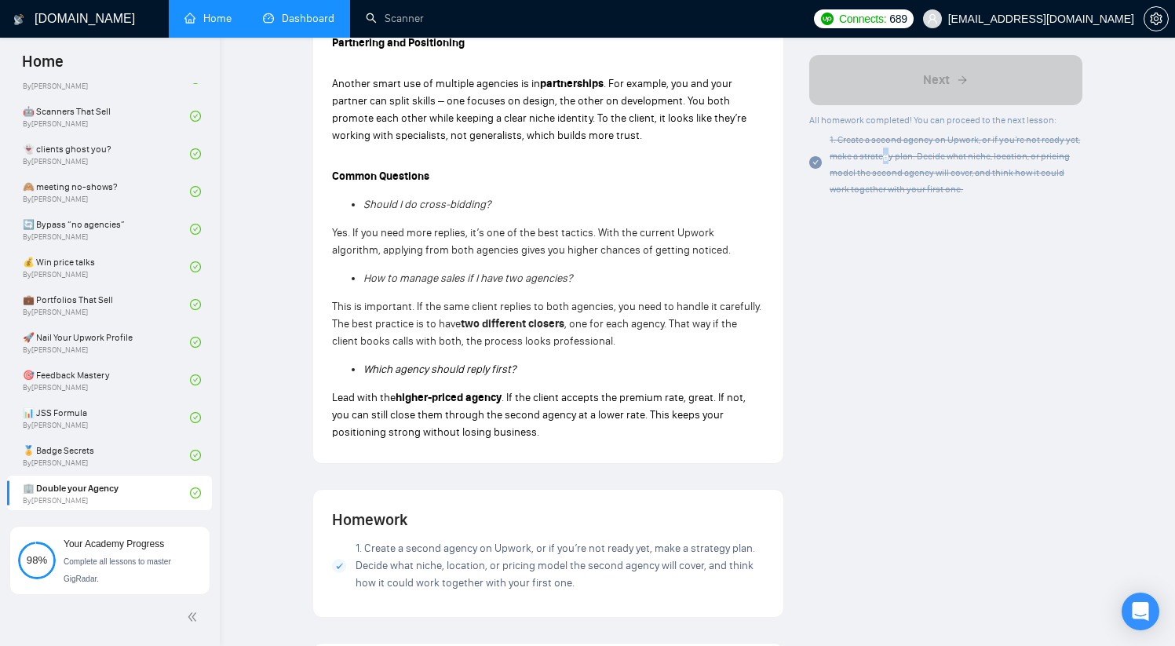
click at [882, 150] on div "1. Create a second agency on Upwork, or if you’re not ready yet, make a strateg…" at bounding box center [956, 164] width 253 height 66
click at [813, 163] on icon "check-circle" at bounding box center [815, 163] width 13 height 13
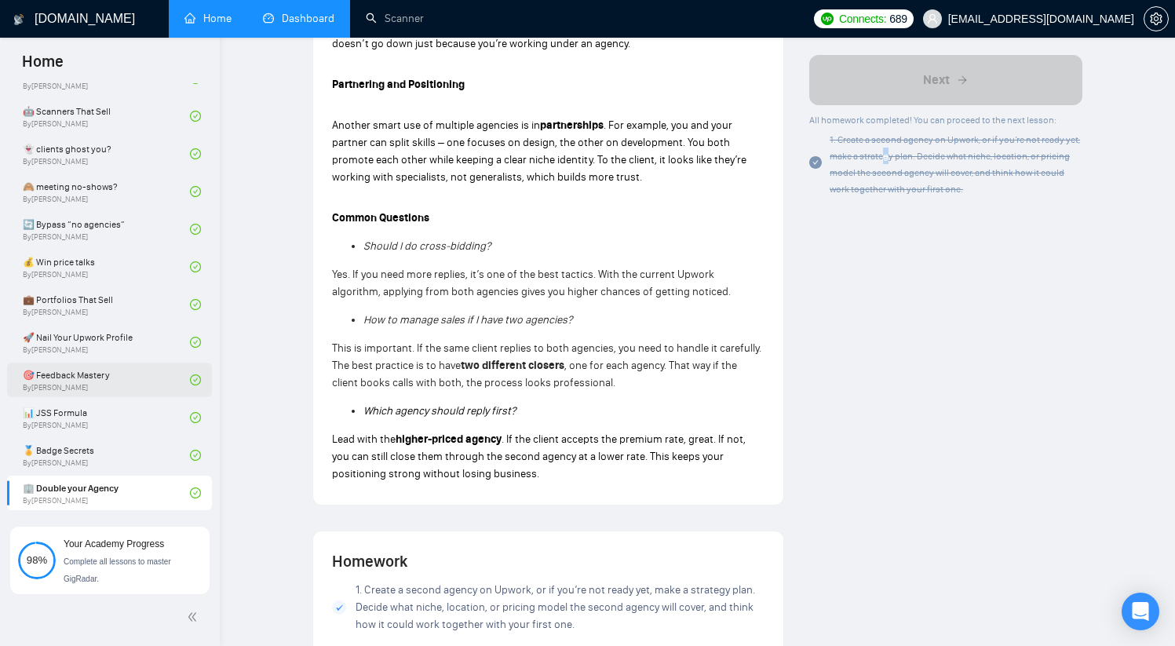
click at [151, 370] on link "🎯 Feedback Mastery By [PERSON_NAME]" at bounding box center [106, 380] width 167 height 35
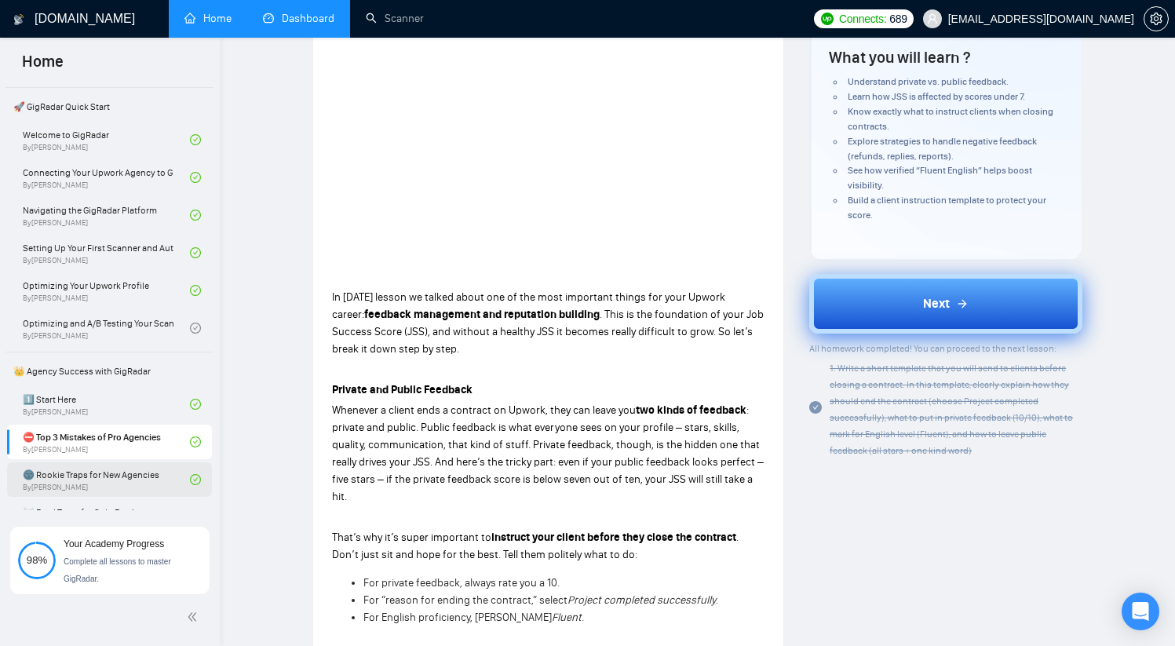
scroll to position [78, 0]
click at [79, 325] on link "Optimizing and A/B Testing Your Scanner for Better Results By [PERSON_NAME]" at bounding box center [106, 331] width 167 height 35
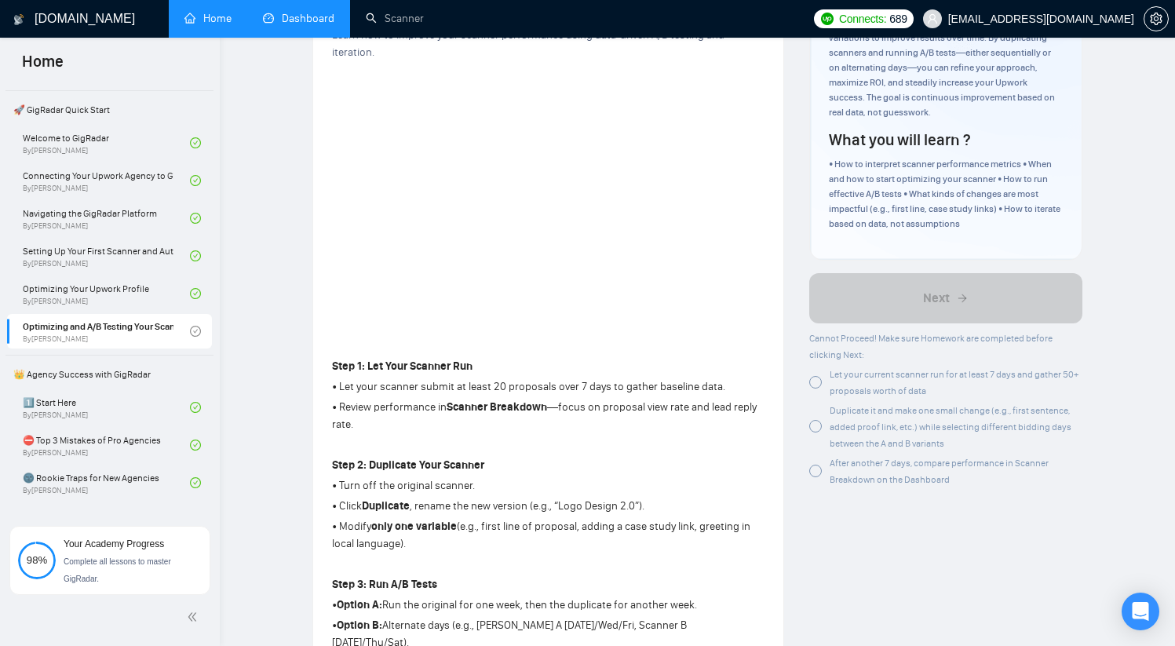
click at [820, 381] on div at bounding box center [815, 382] width 13 height 13
click at [819, 426] on div at bounding box center [815, 426] width 13 height 13
click at [817, 470] on div at bounding box center [815, 471] width 13 height 13
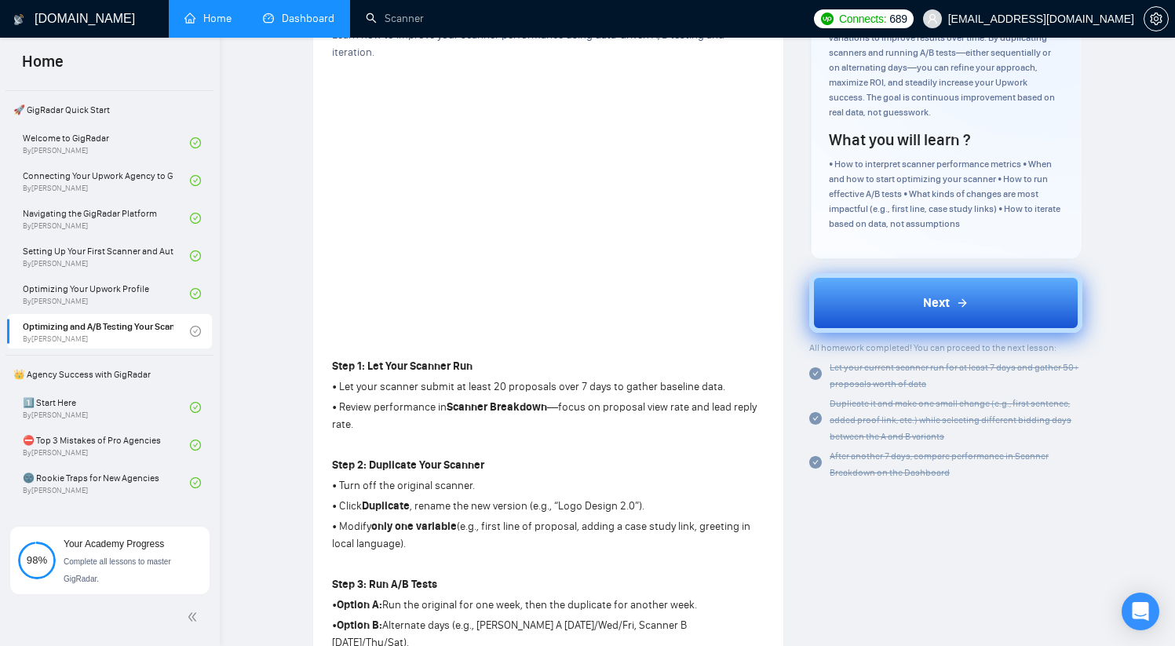
click at [941, 312] on span "Next" at bounding box center [936, 303] width 27 height 19
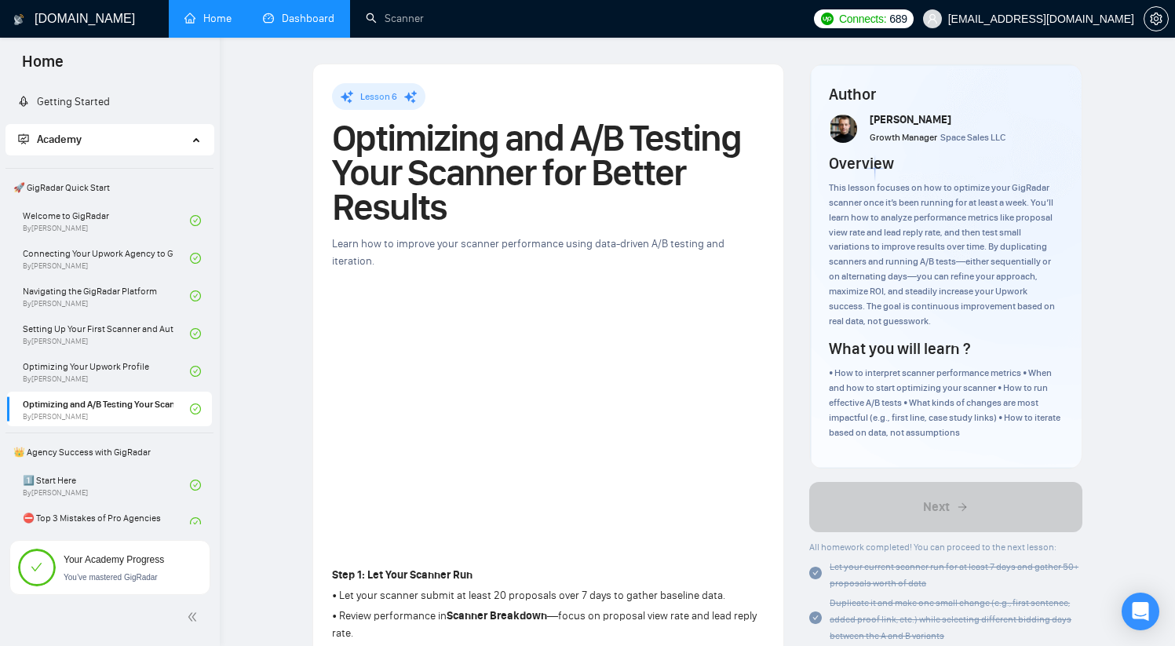
click at [152, 142] on span "Academy" at bounding box center [103, 139] width 170 height 31
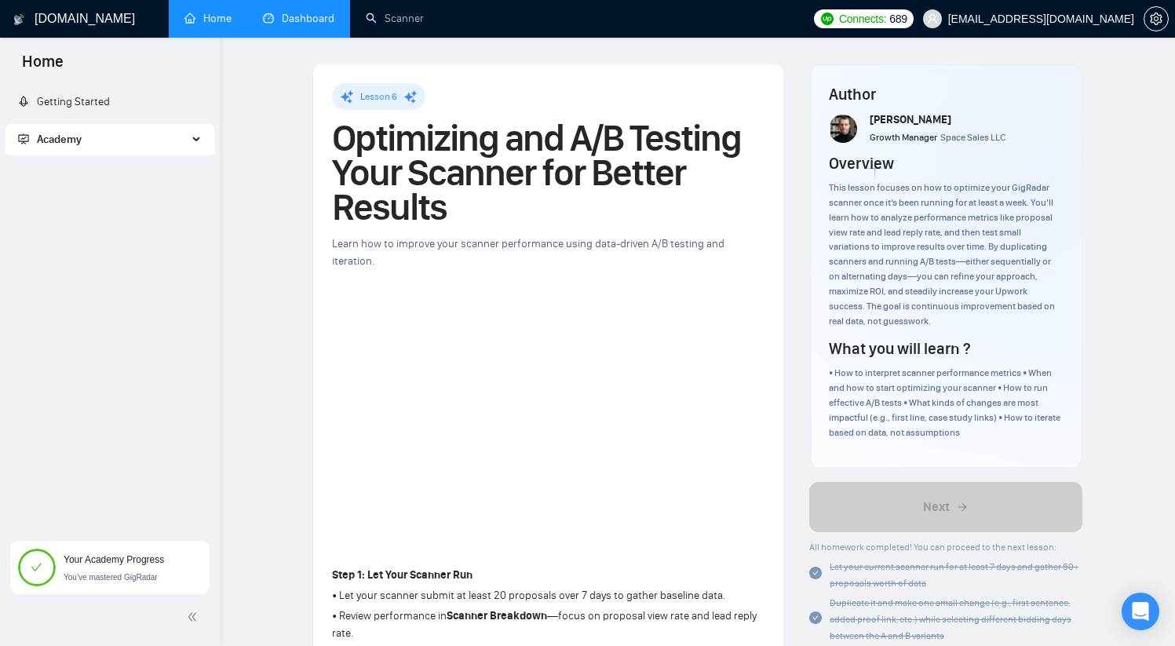
click at [317, 16] on link "Dashboard" at bounding box center [298, 18] width 71 height 13
